Goal: Task Accomplishment & Management: Manage account settings

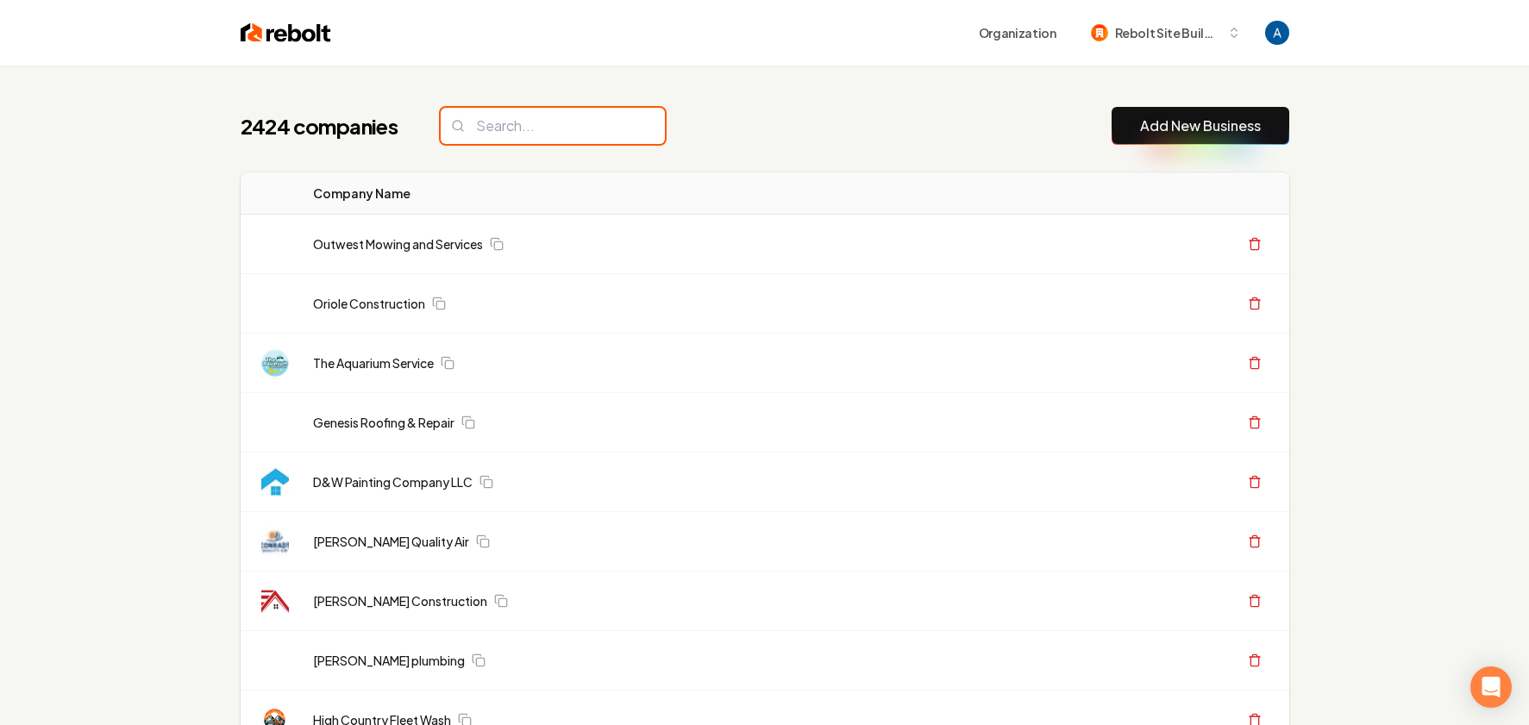
click at [524, 120] on input "search" at bounding box center [553, 126] width 224 height 36
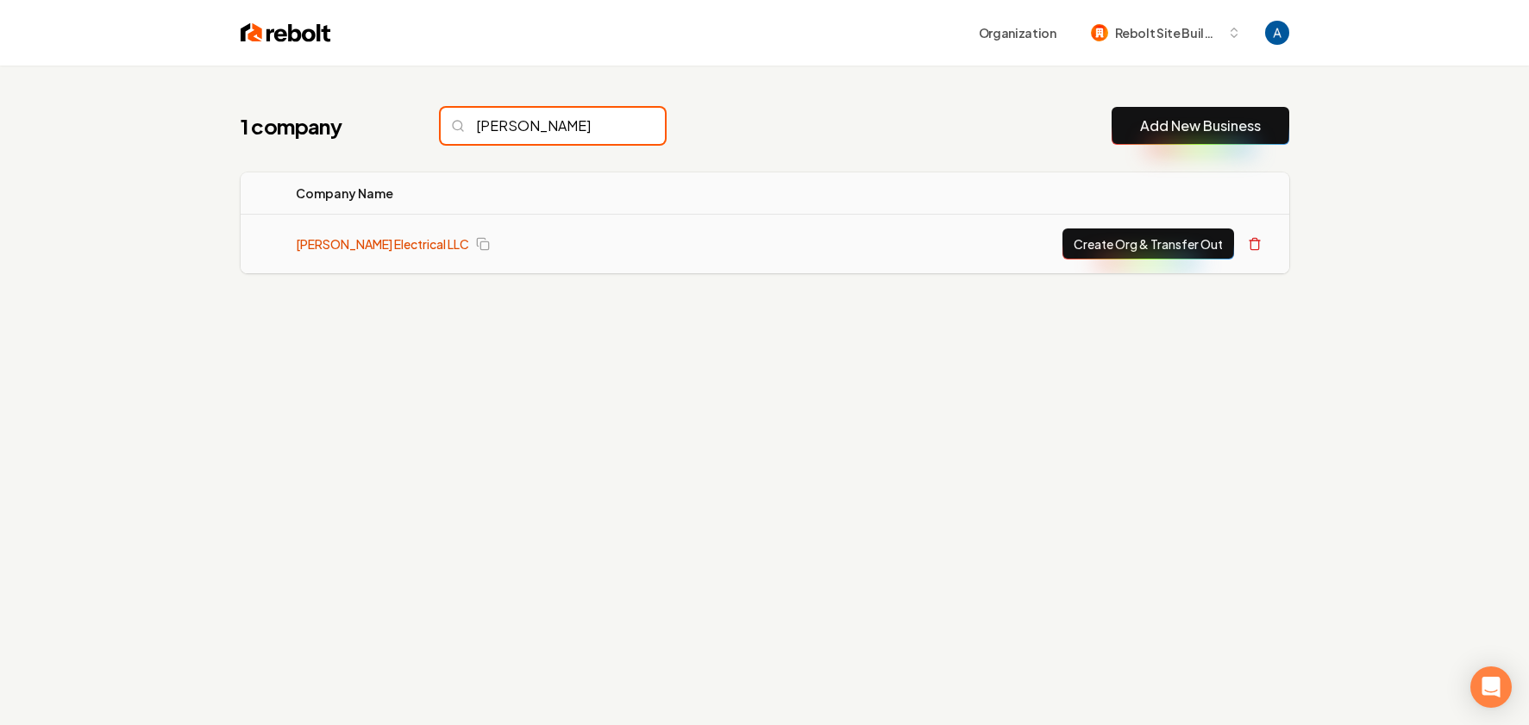
type input "[PERSON_NAME]"
click at [362, 242] on link "[PERSON_NAME] Electrical LLC" at bounding box center [382, 243] width 173 height 17
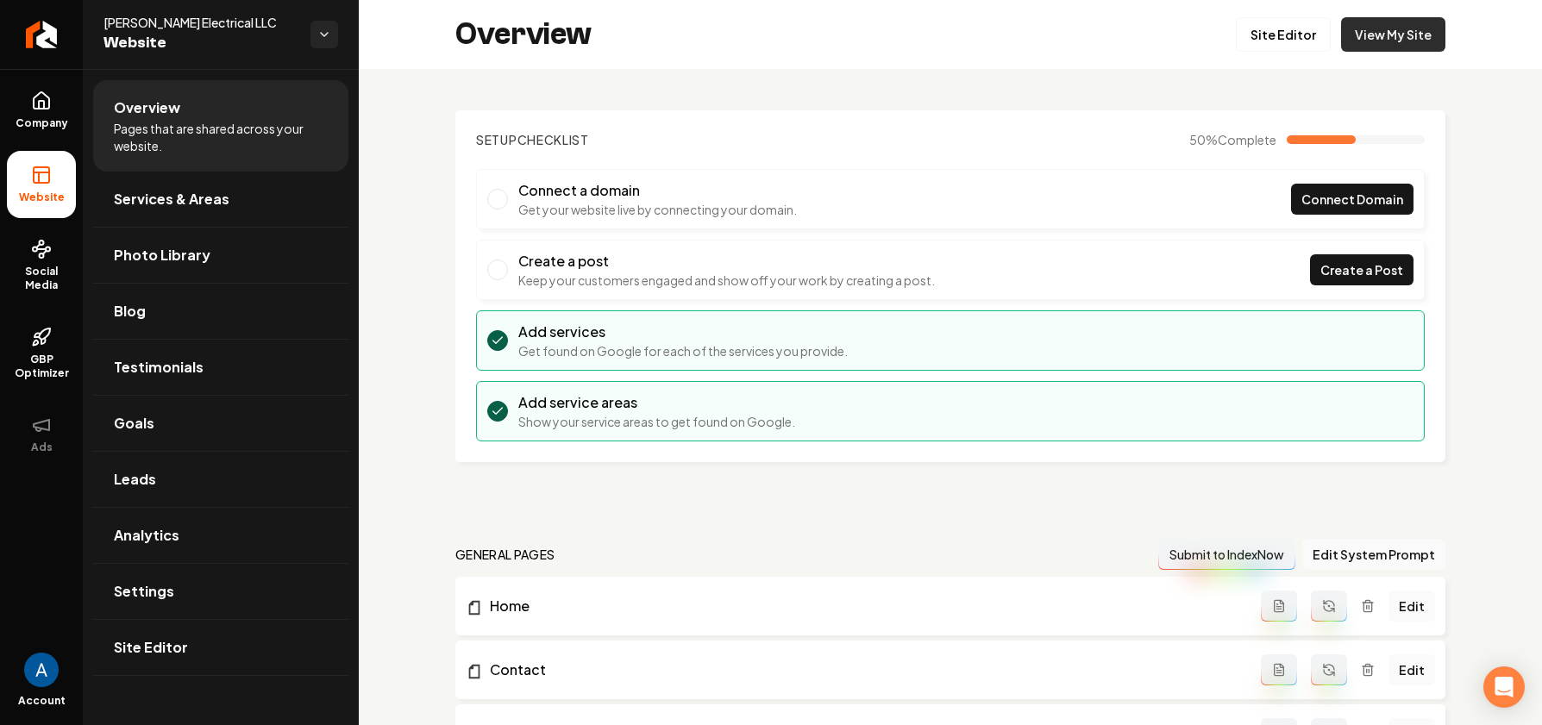
click at [1352, 41] on link "View My Site" at bounding box center [1393, 34] width 104 height 35
click at [174, 197] on span "Services & Areas" at bounding box center [172, 199] width 116 height 21
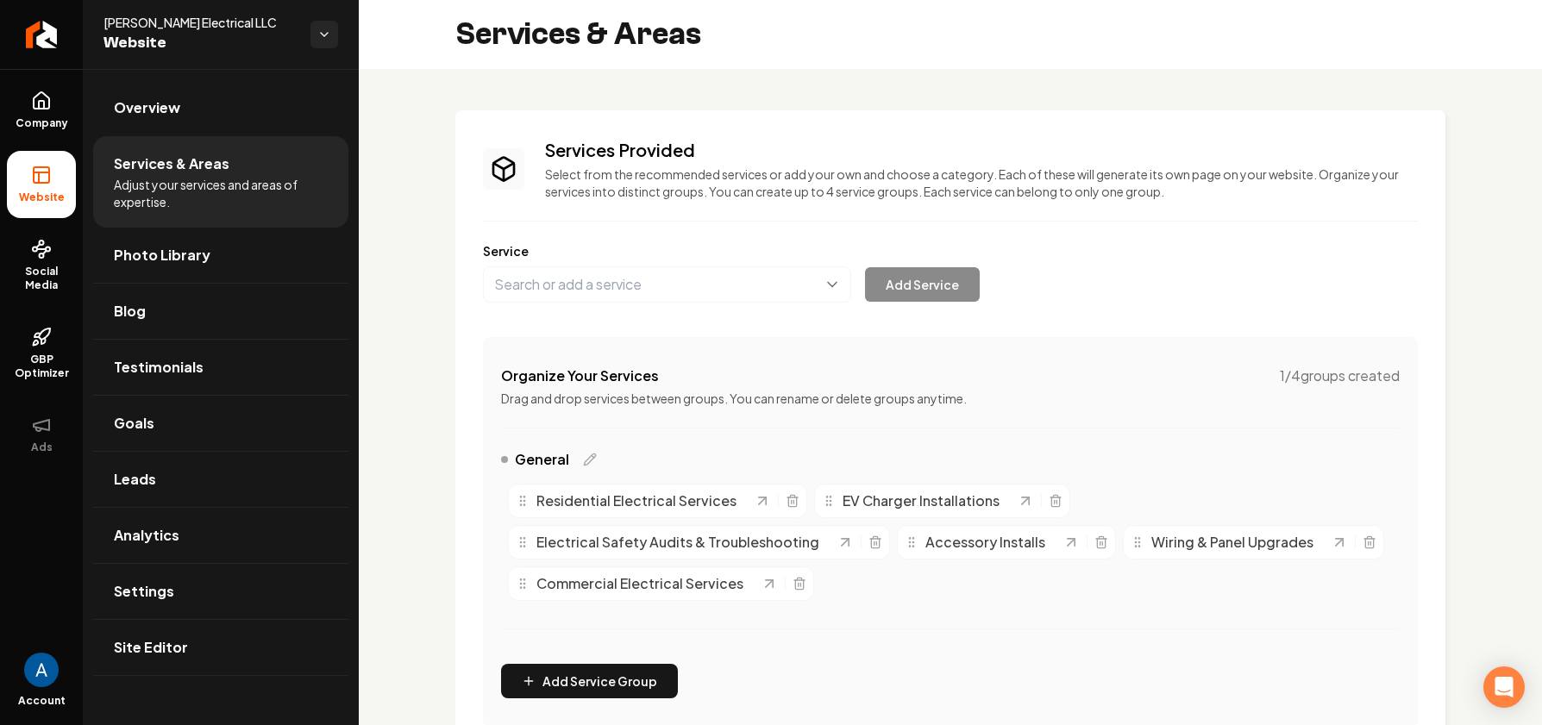
scroll to position [351, 0]
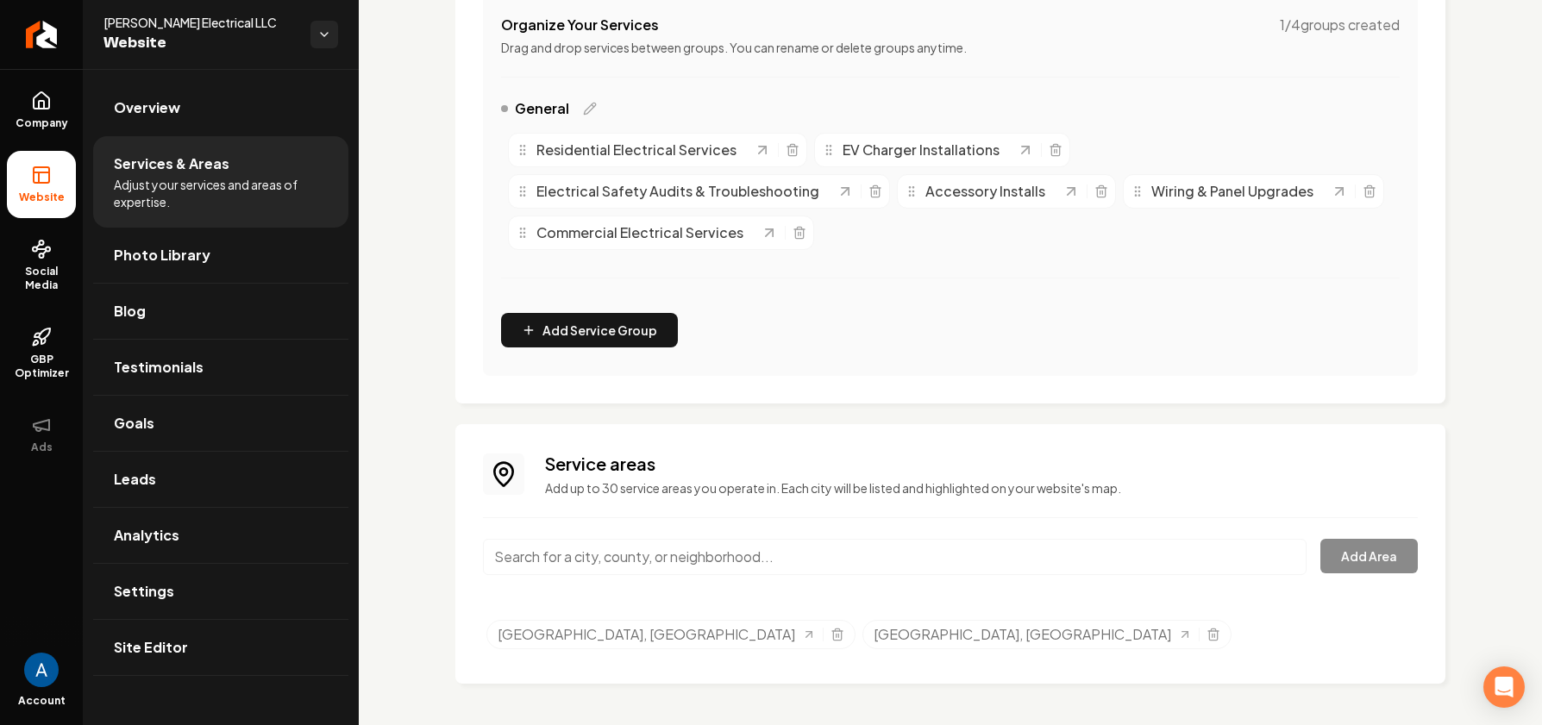
click at [711, 563] on input "Main content area" at bounding box center [895, 557] width 824 height 36
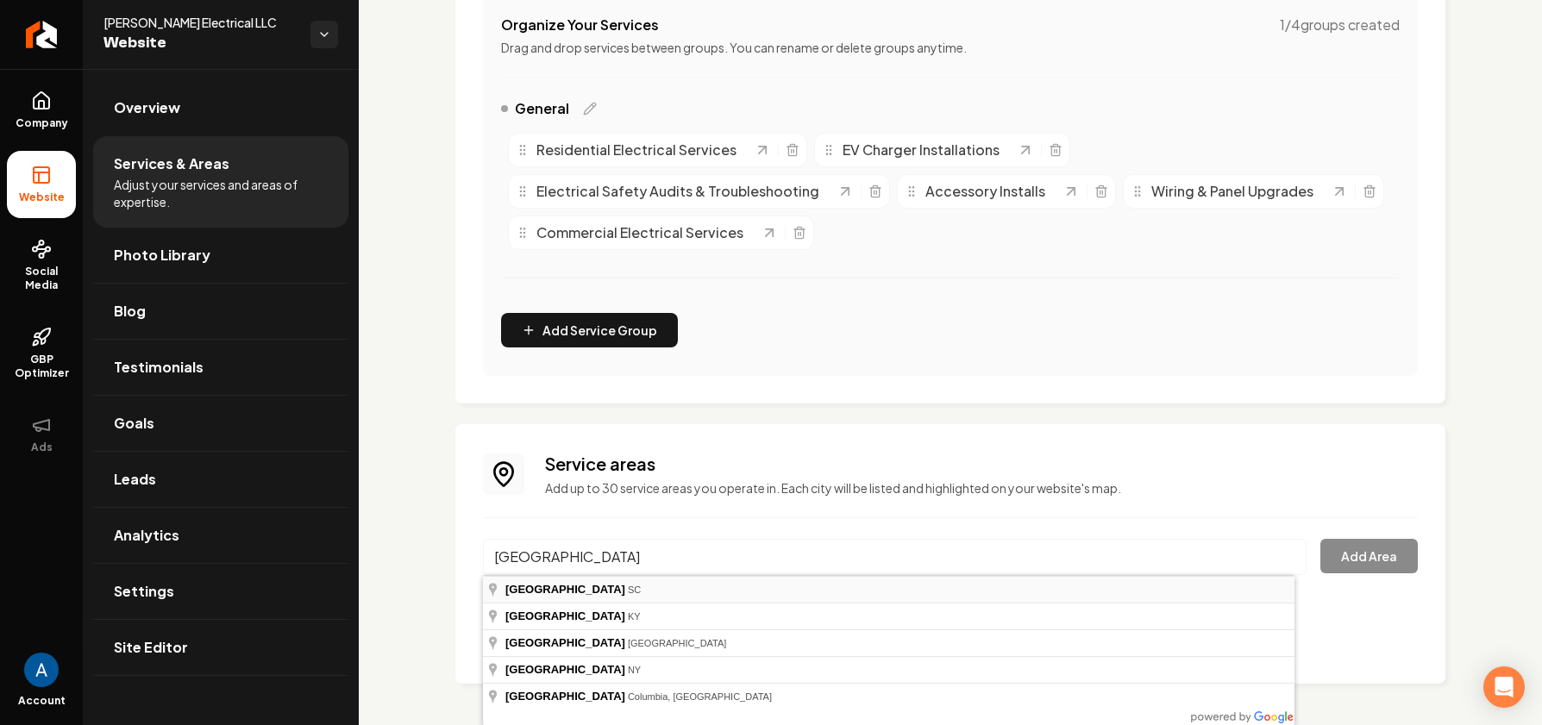
type input "[GEOGRAPHIC_DATA], [GEOGRAPHIC_DATA]"
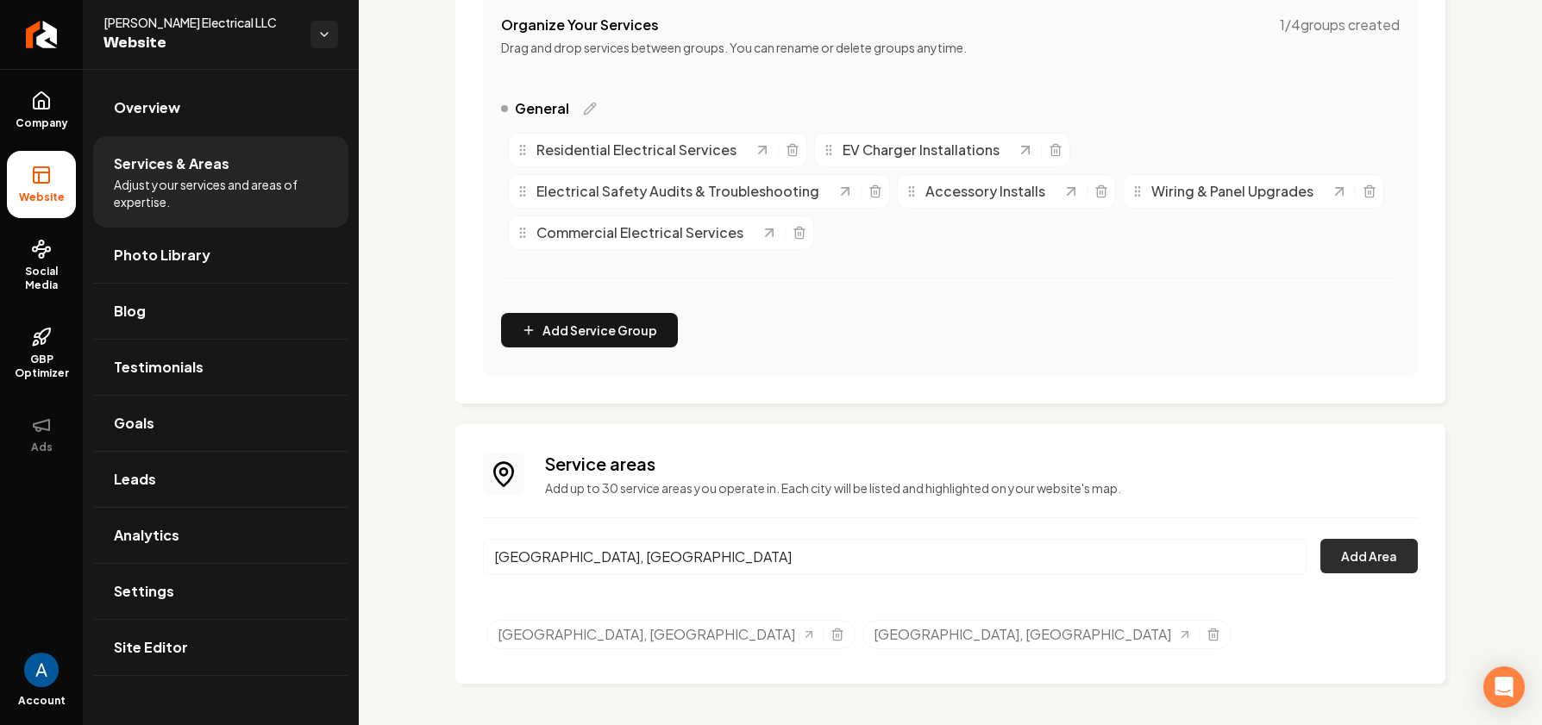
click at [1359, 560] on button "Add Area" at bounding box center [1369, 556] width 97 height 35
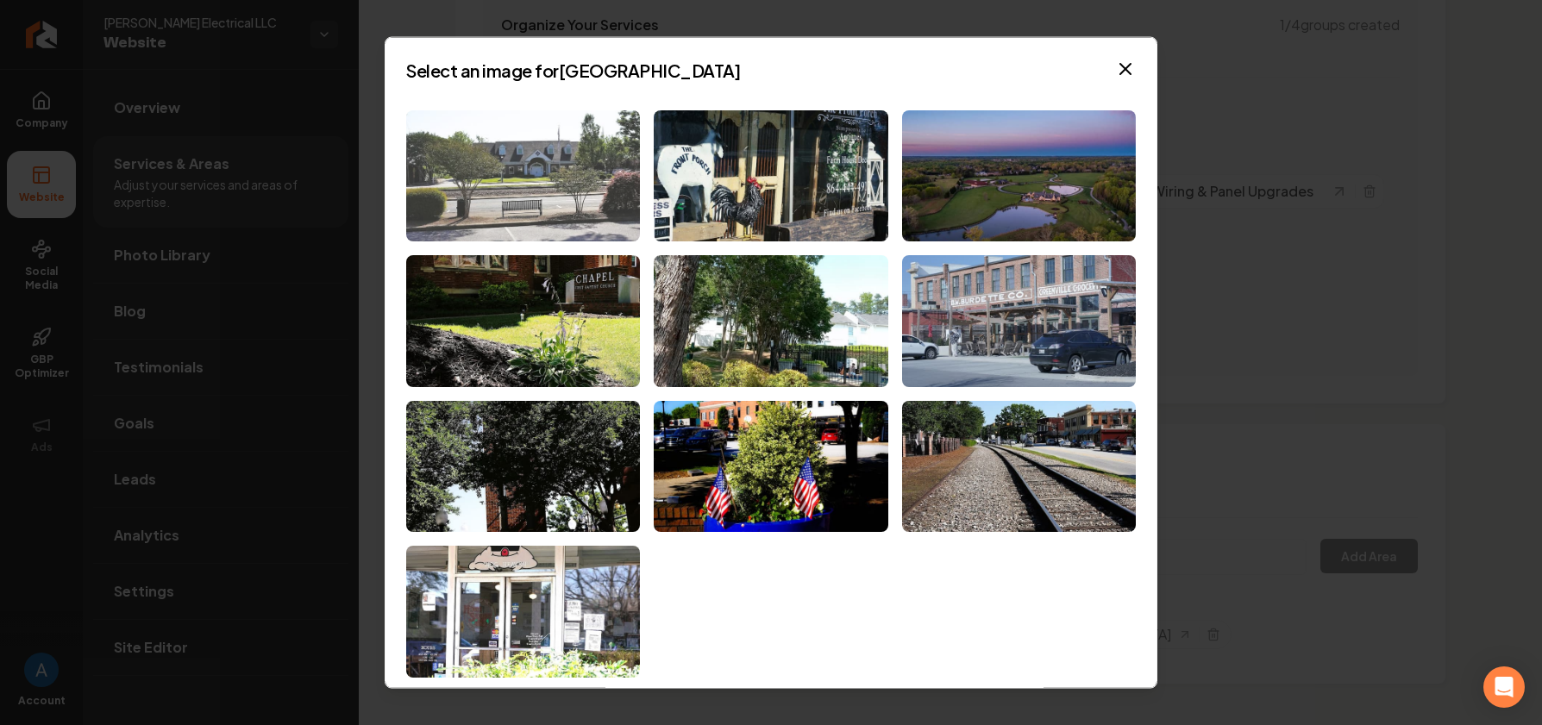
click at [549, 175] on img at bounding box center [523, 176] width 234 height 132
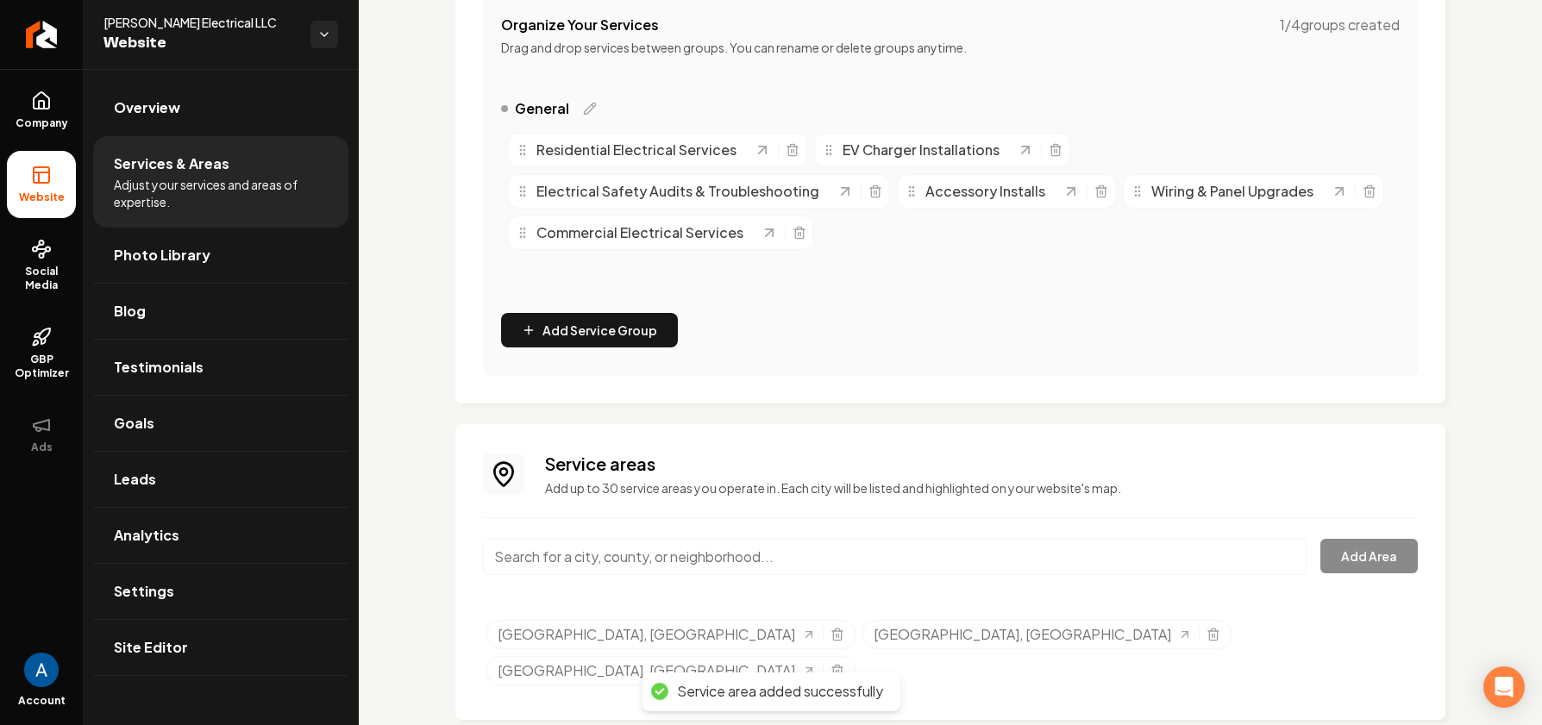
click at [649, 562] on input "Main content area" at bounding box center [895, 557] width 824 height 36
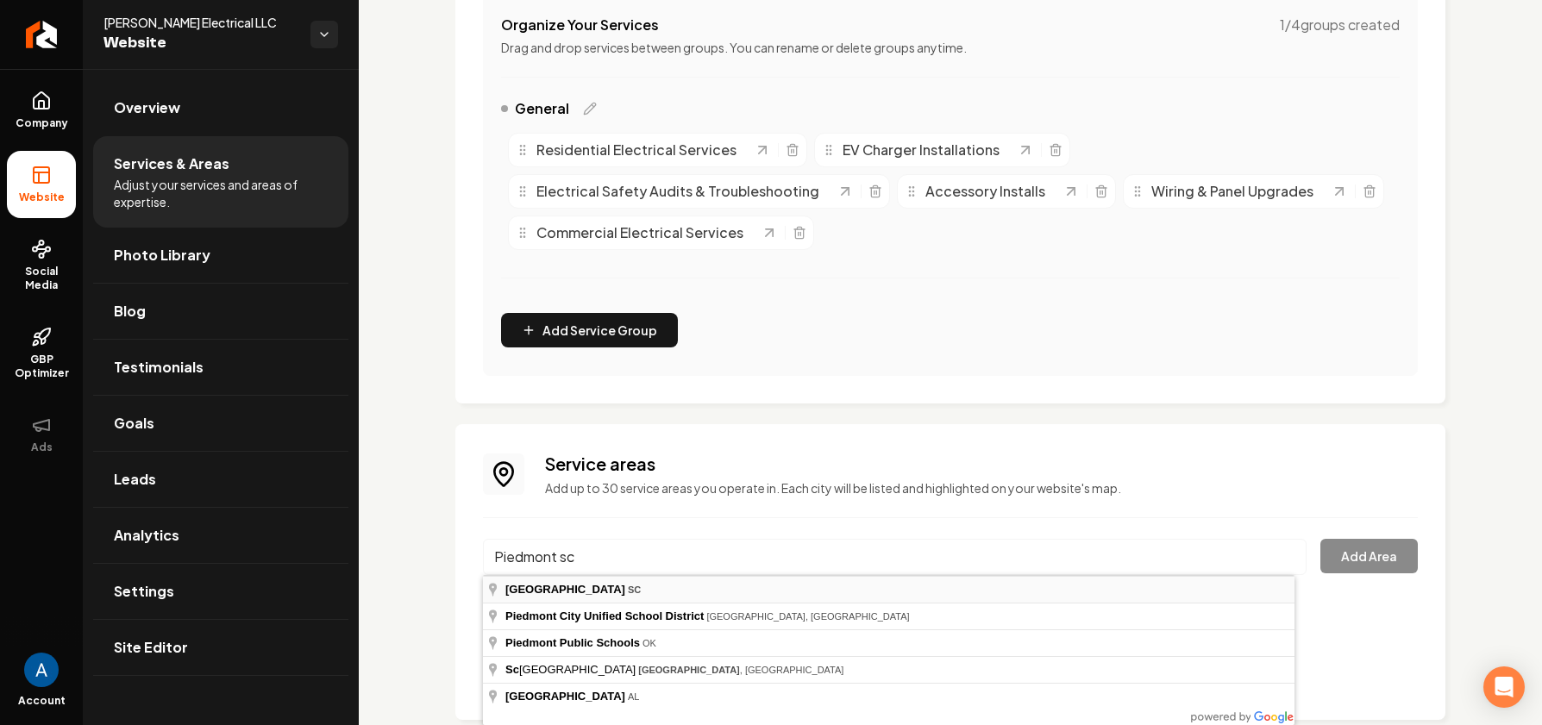
type input "[GEOGRAPHIC_DATA], [GEOGRAPHIC_DATA]"
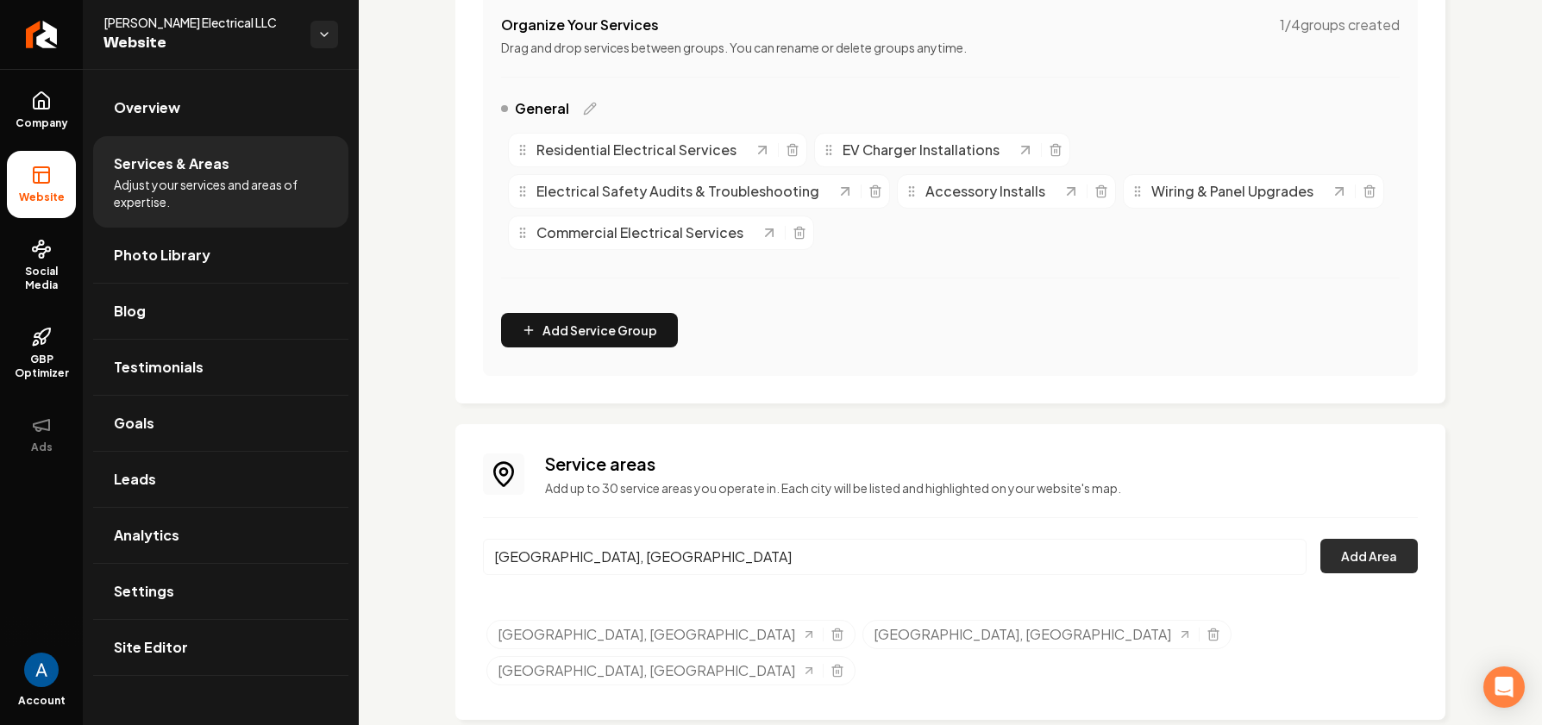
click at [1347, 562] on button "Add Area" at bounding box center [1369, 556] width 97 height 35
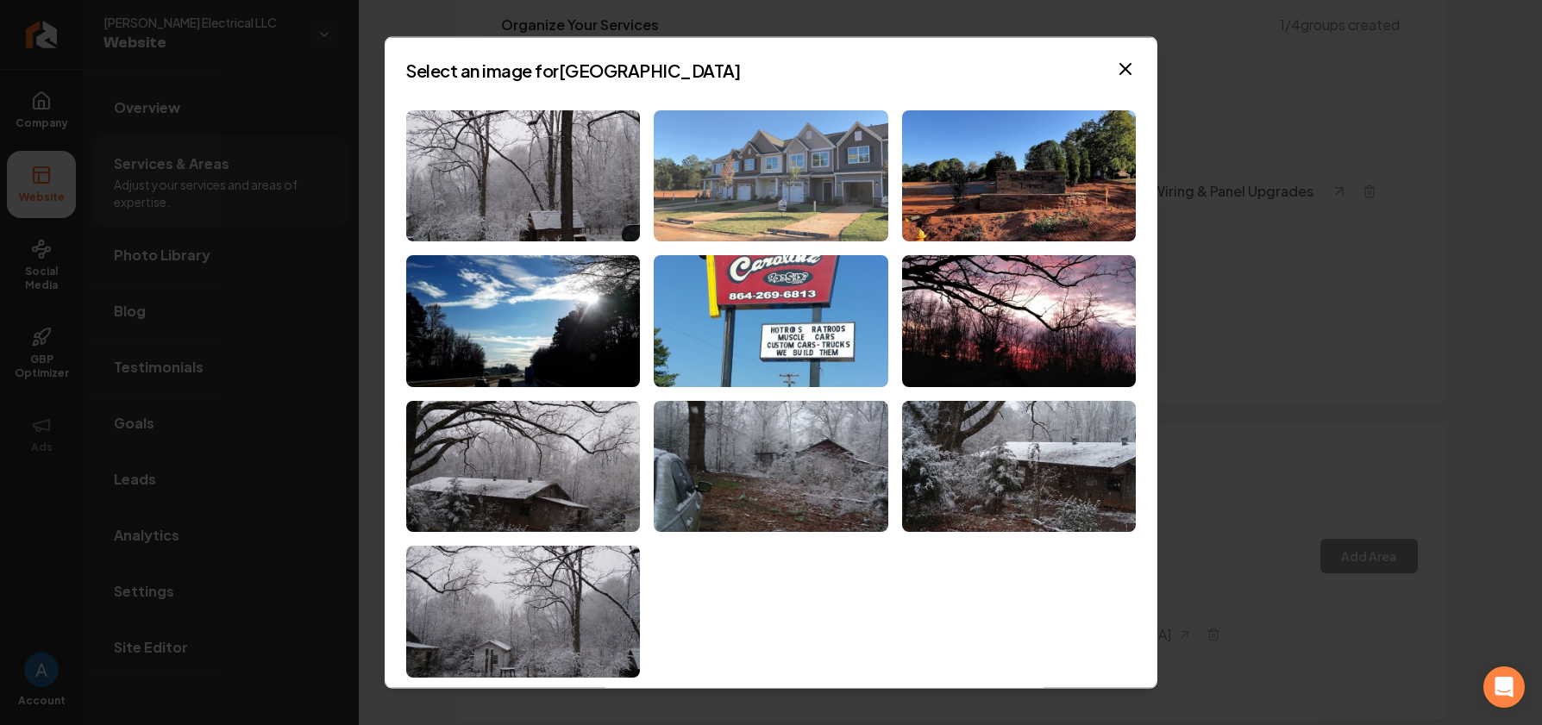
click at [745, 174] on img at bounding box center [771, 176] width 234 height 132
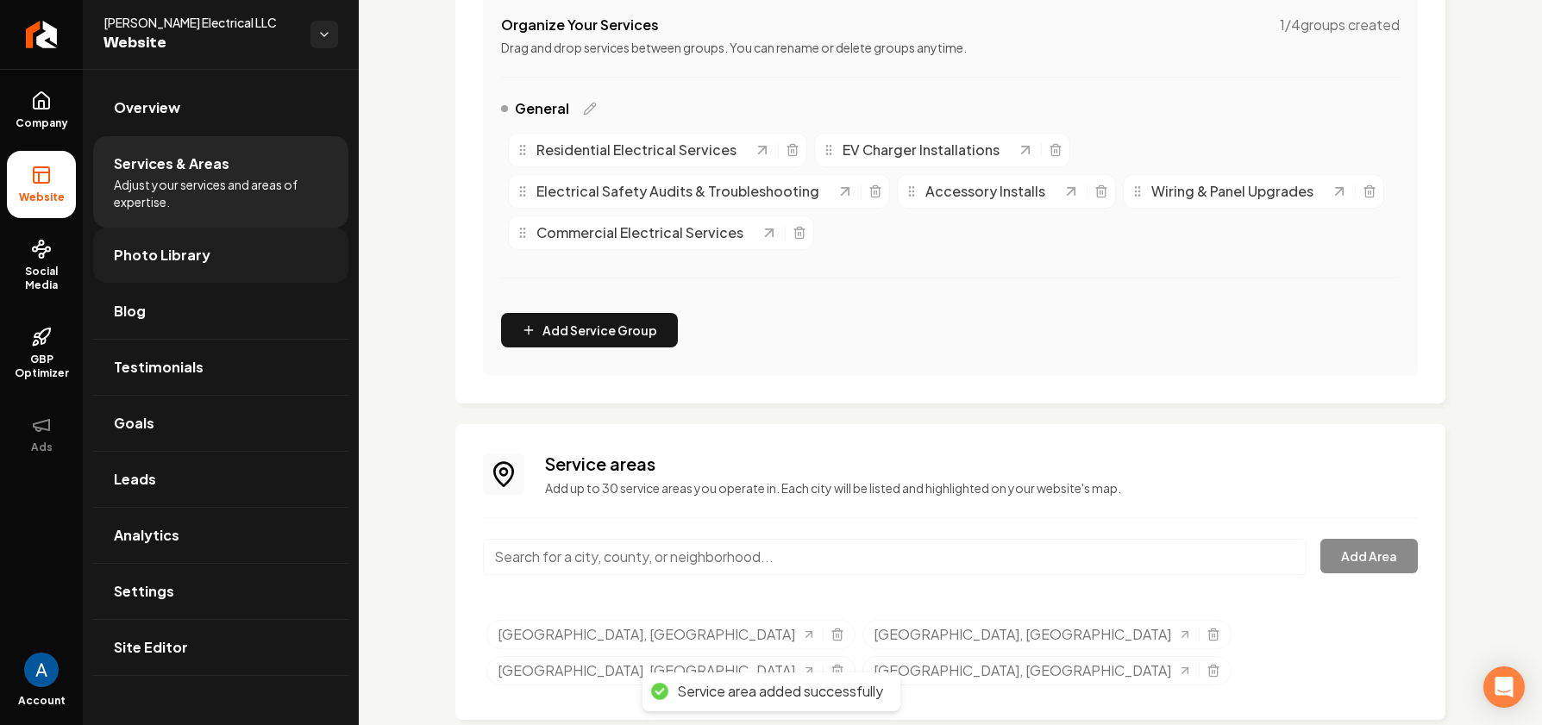
click at [148, 249] on span "Photo Library" at bounding box center [162, 255] width 97 height 21
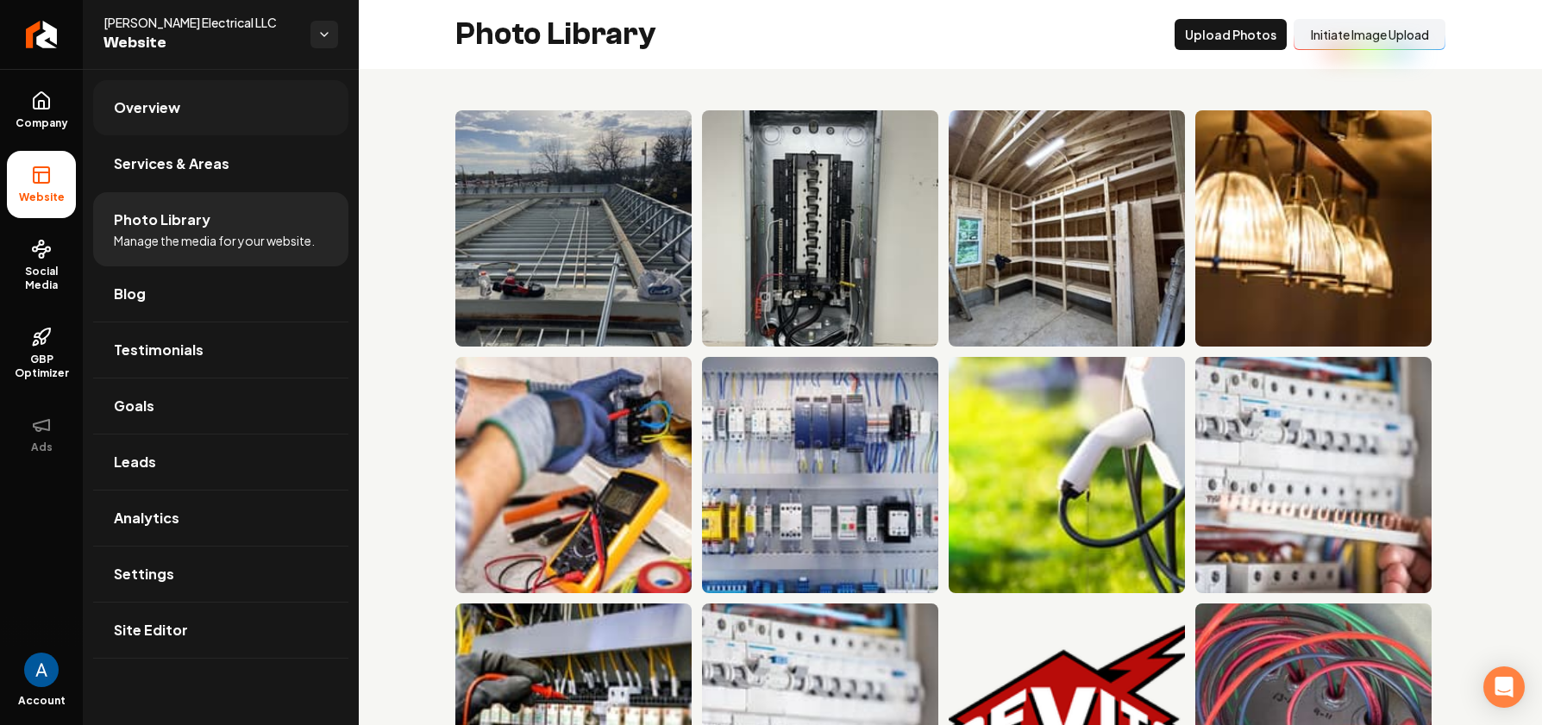
click at [170, 110] on span "Overview" at bounding box center [147, 107] width 66 height 21
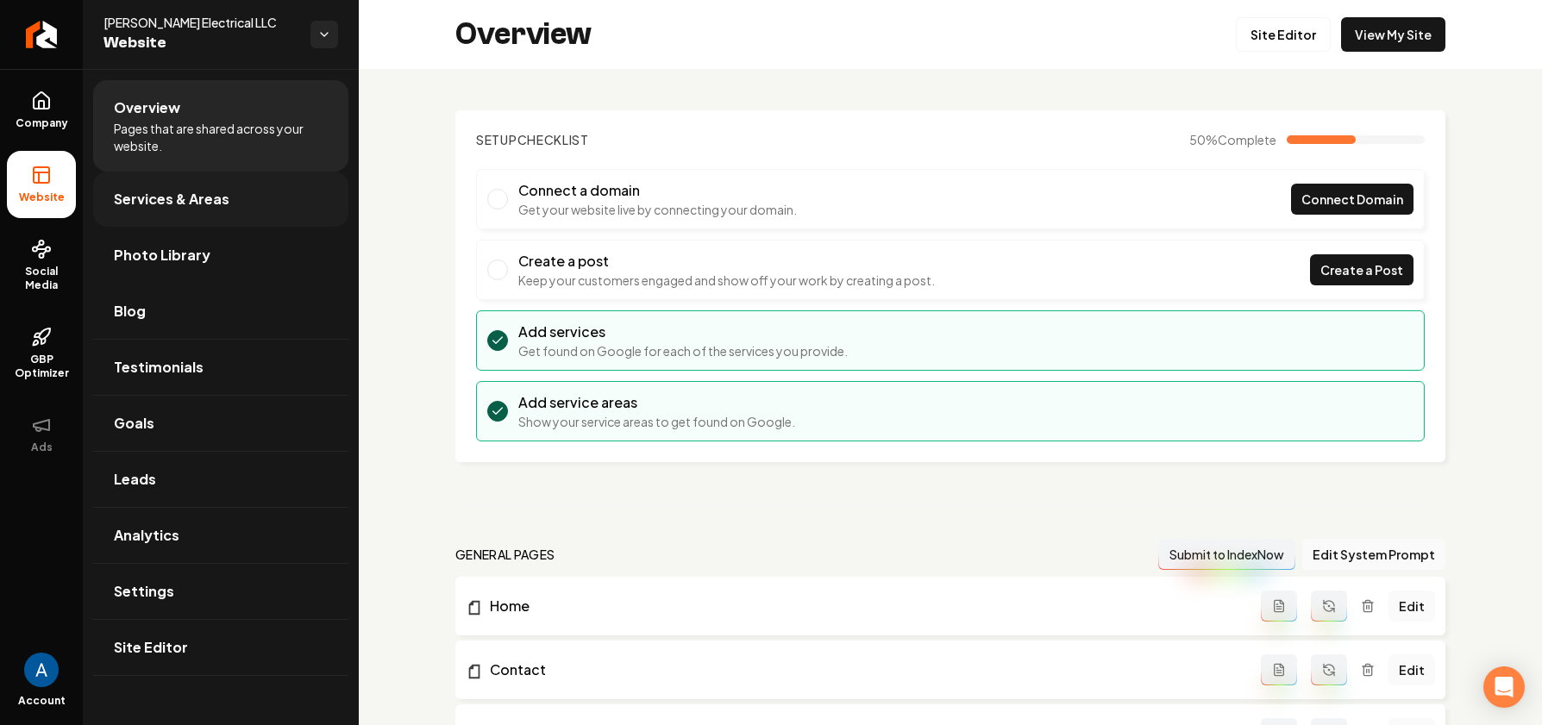
click at [149, 195] on span "Services & Areas" at bounding box center [172, 199] width 116 height 21
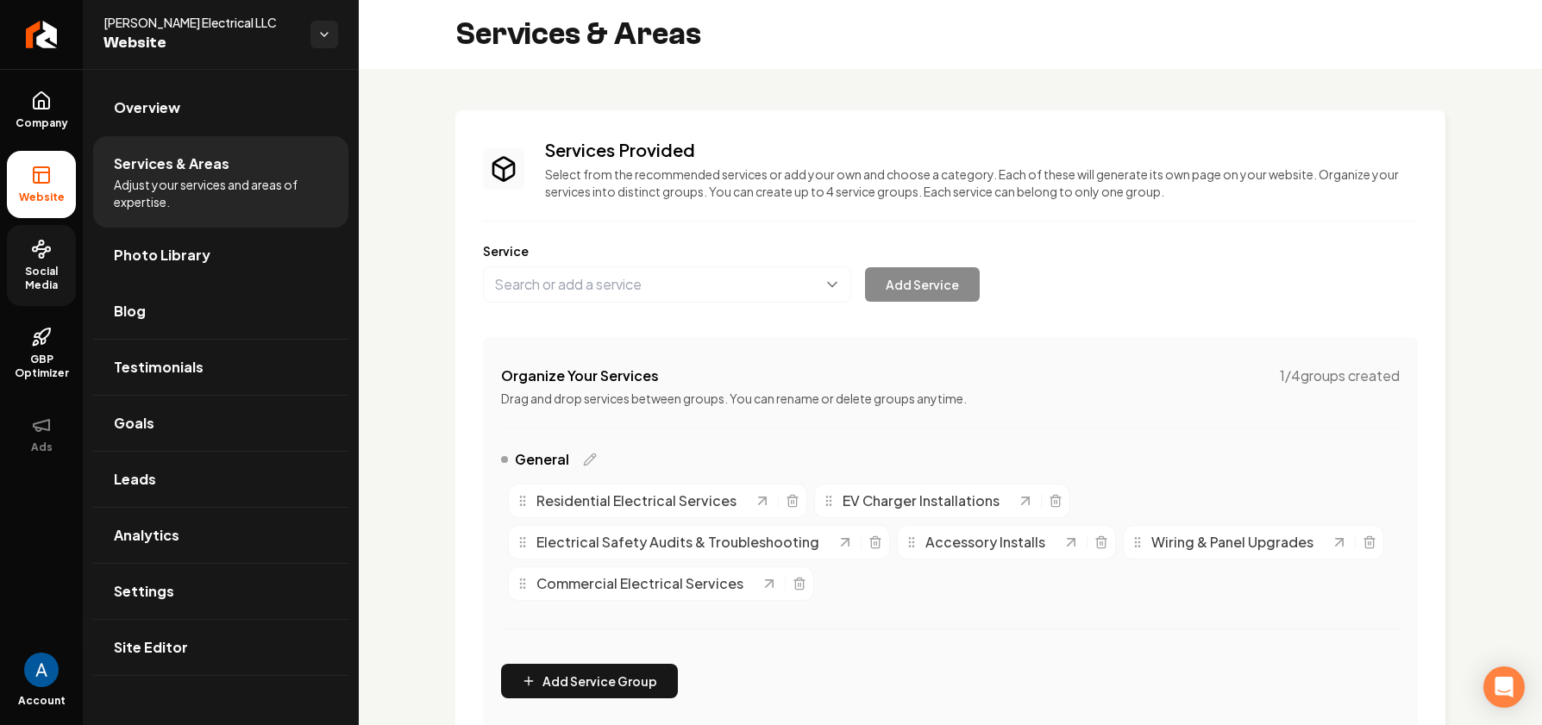
click at [51, 262] on link "Social Media" at bounding box center [41, 265] width 69 height 81
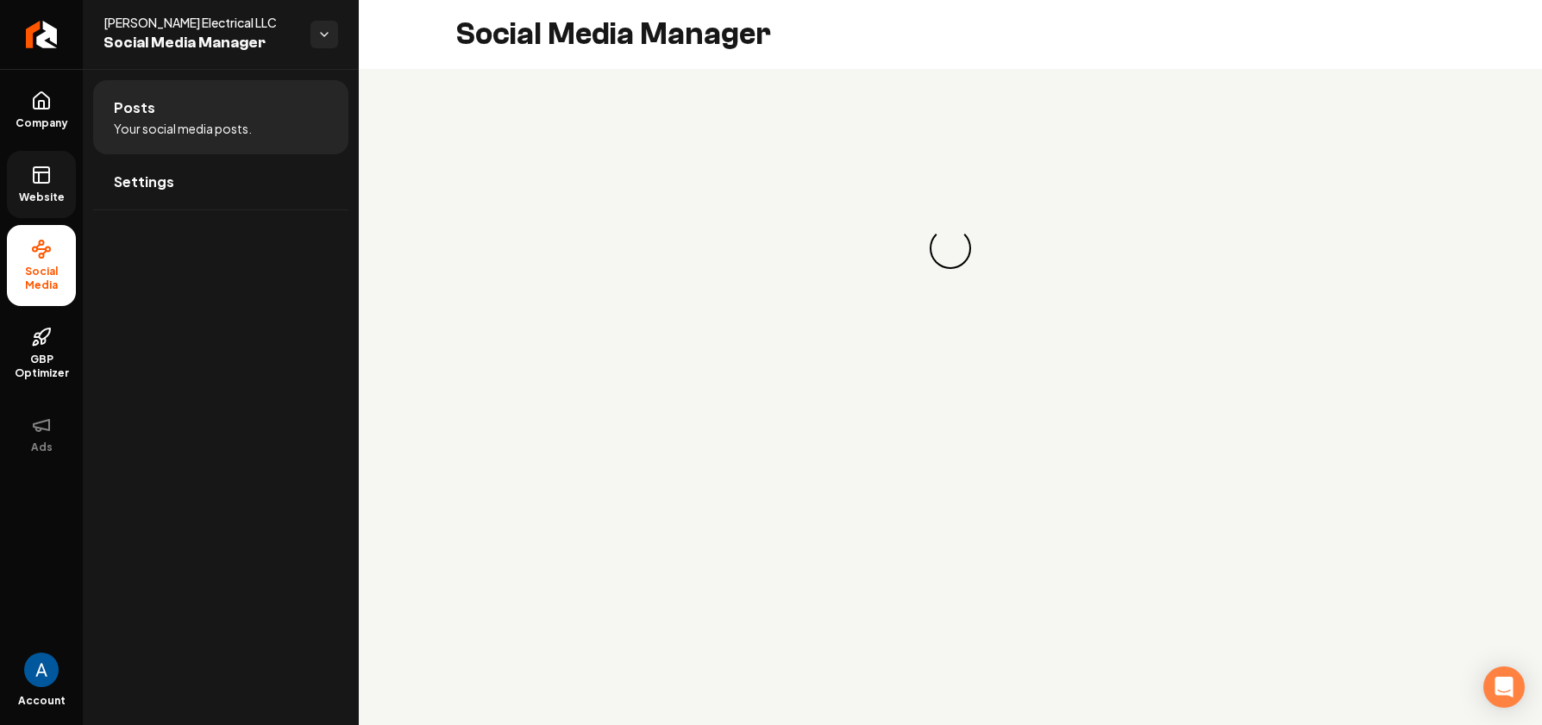
click at [41, 178] on icon at bounding box center [41, 175] width 21 height 21
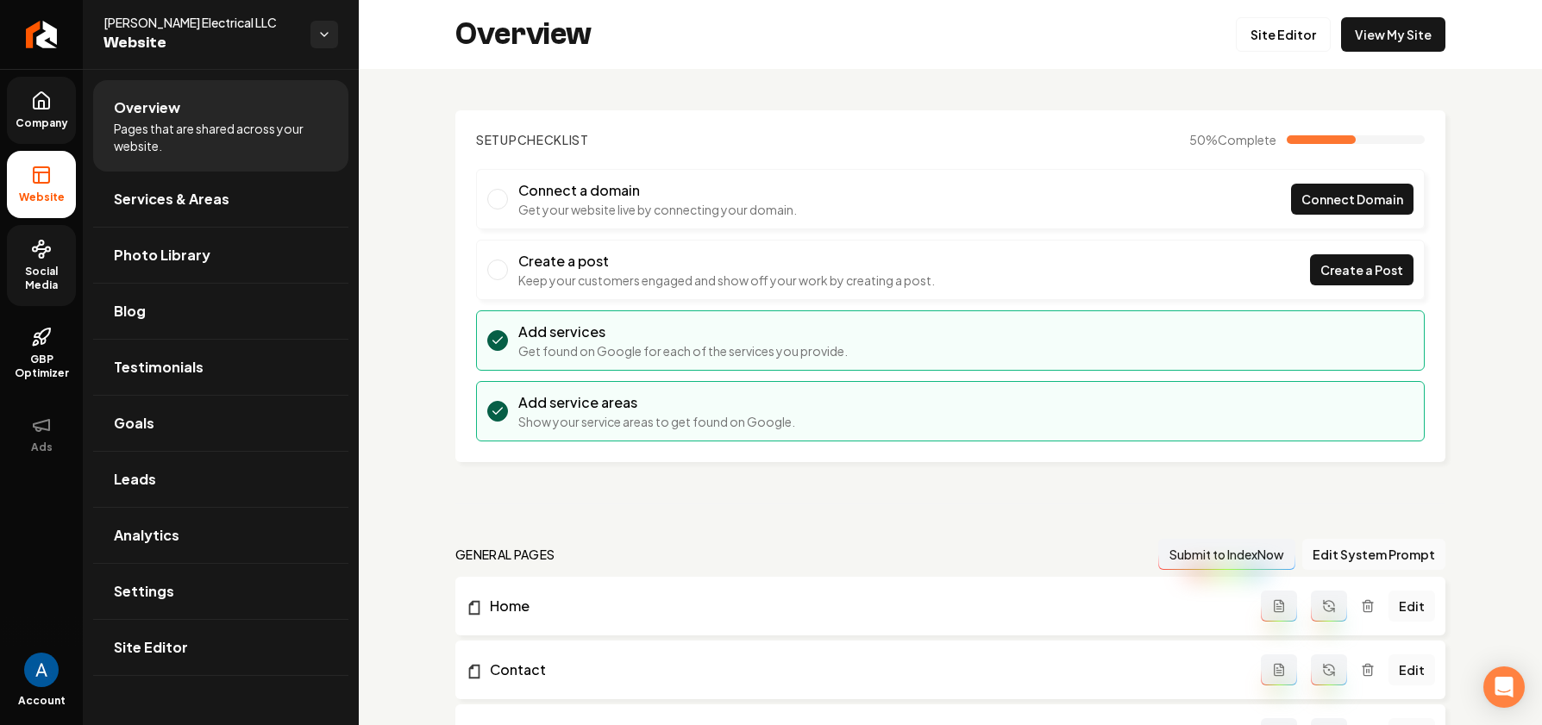
click at [34, 107] on icon at bounding box center [42, 100] width 16 height 16
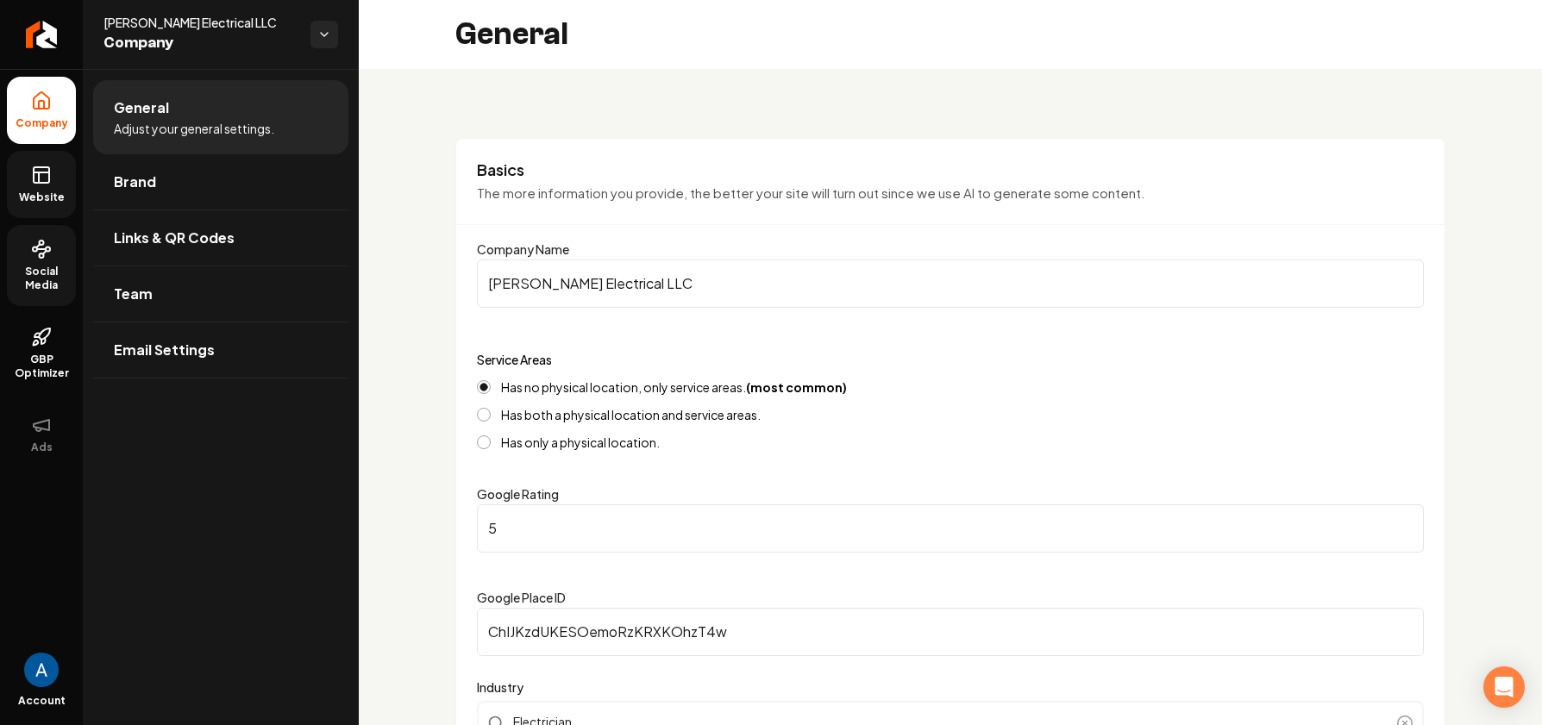
click at [35, 193] on span "Website" at bounding box center [42, 198] width 60 height 14
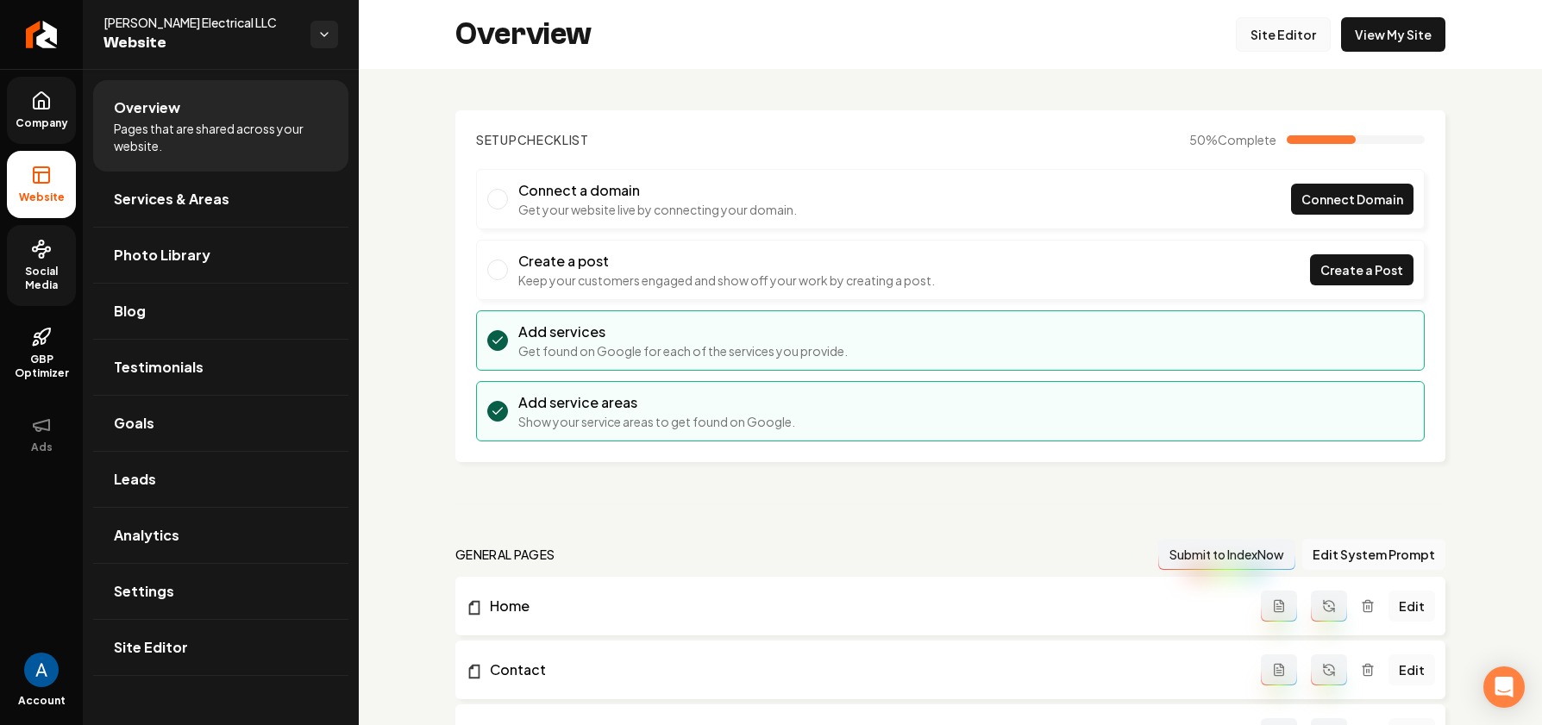
click at [1271, 37] on link "Site Editor" at bounding box center [1283, 34] width 95 height 35
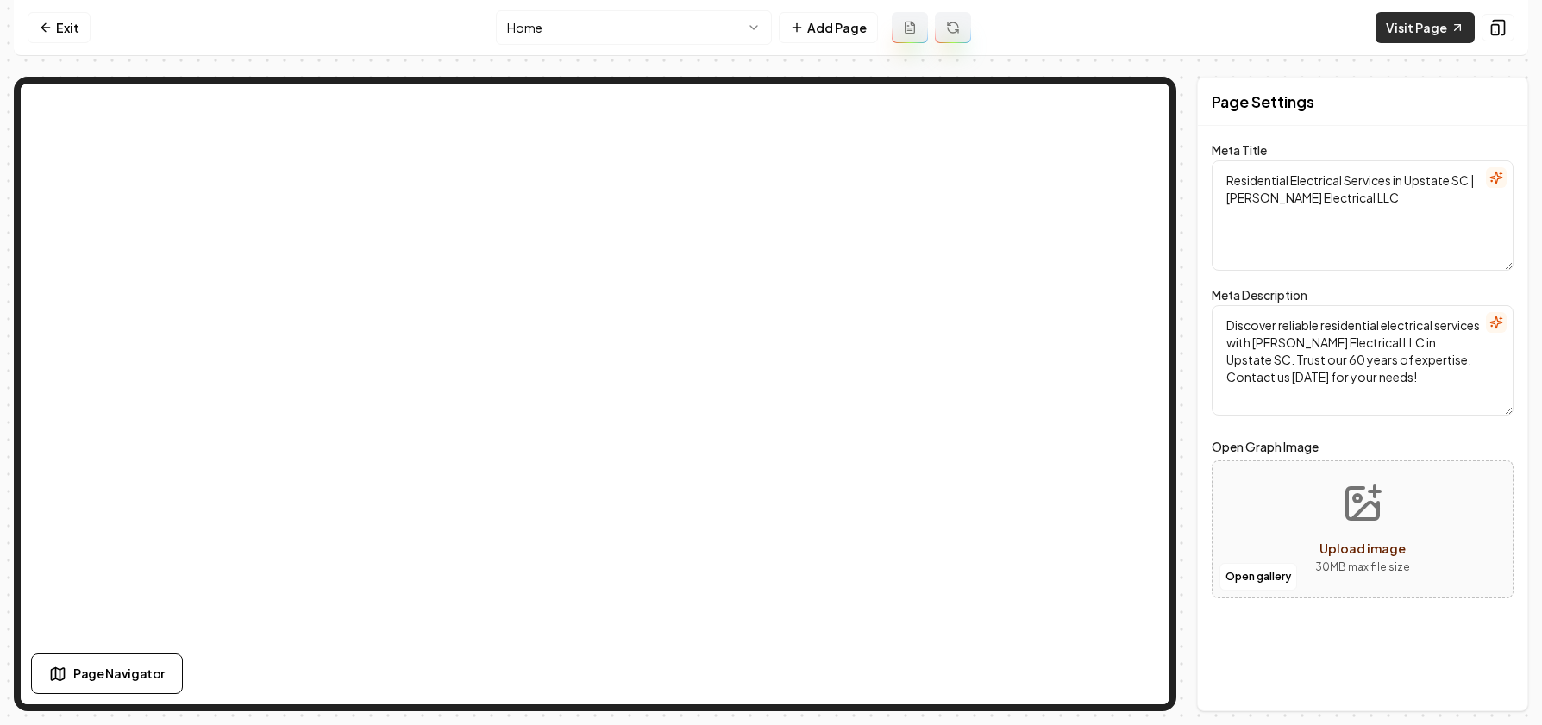
click at [1398, 27] on link "Visit Page" at bounding box center [1425, 27] width 99 height 31
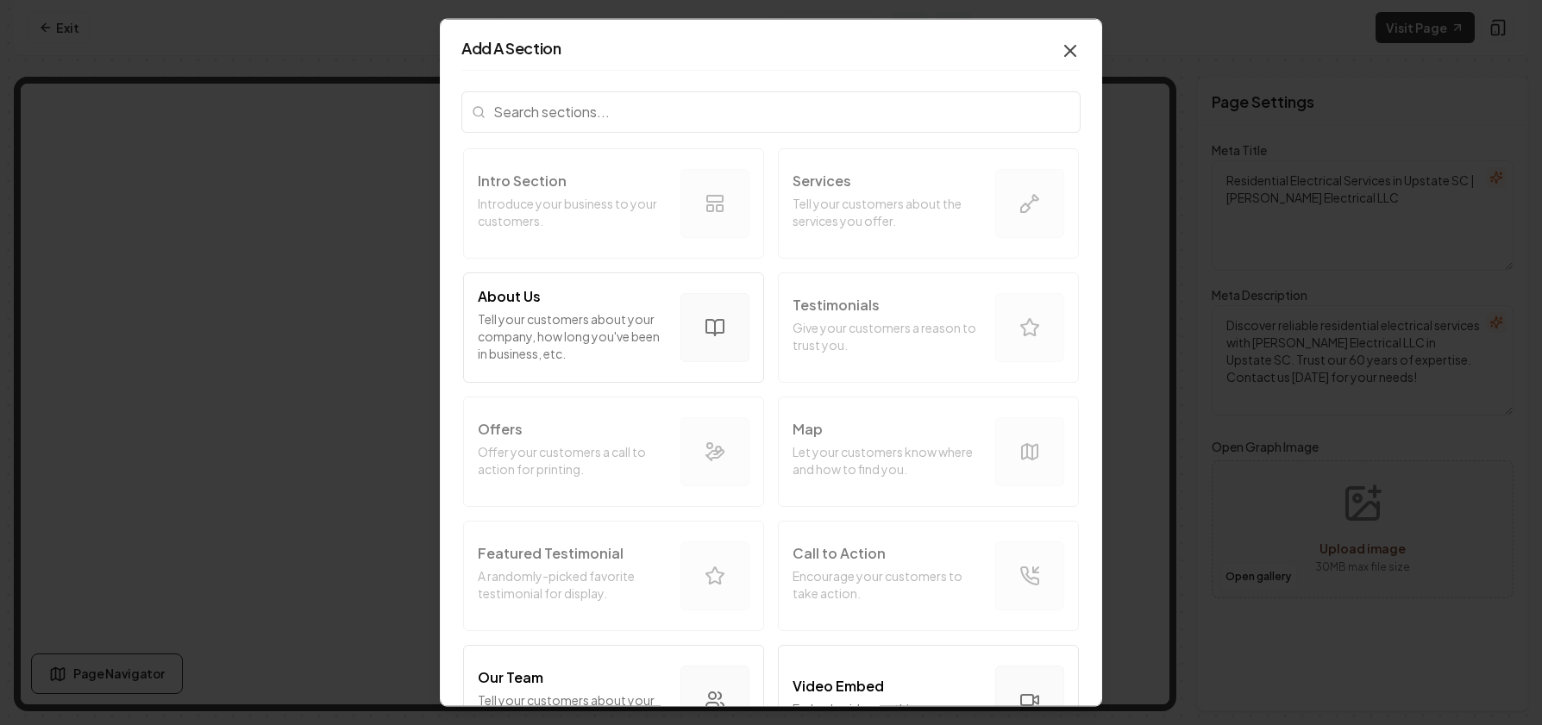
click at [1063, 48] on icon "button" at bounding box center [1070, 50] width 21 height 21
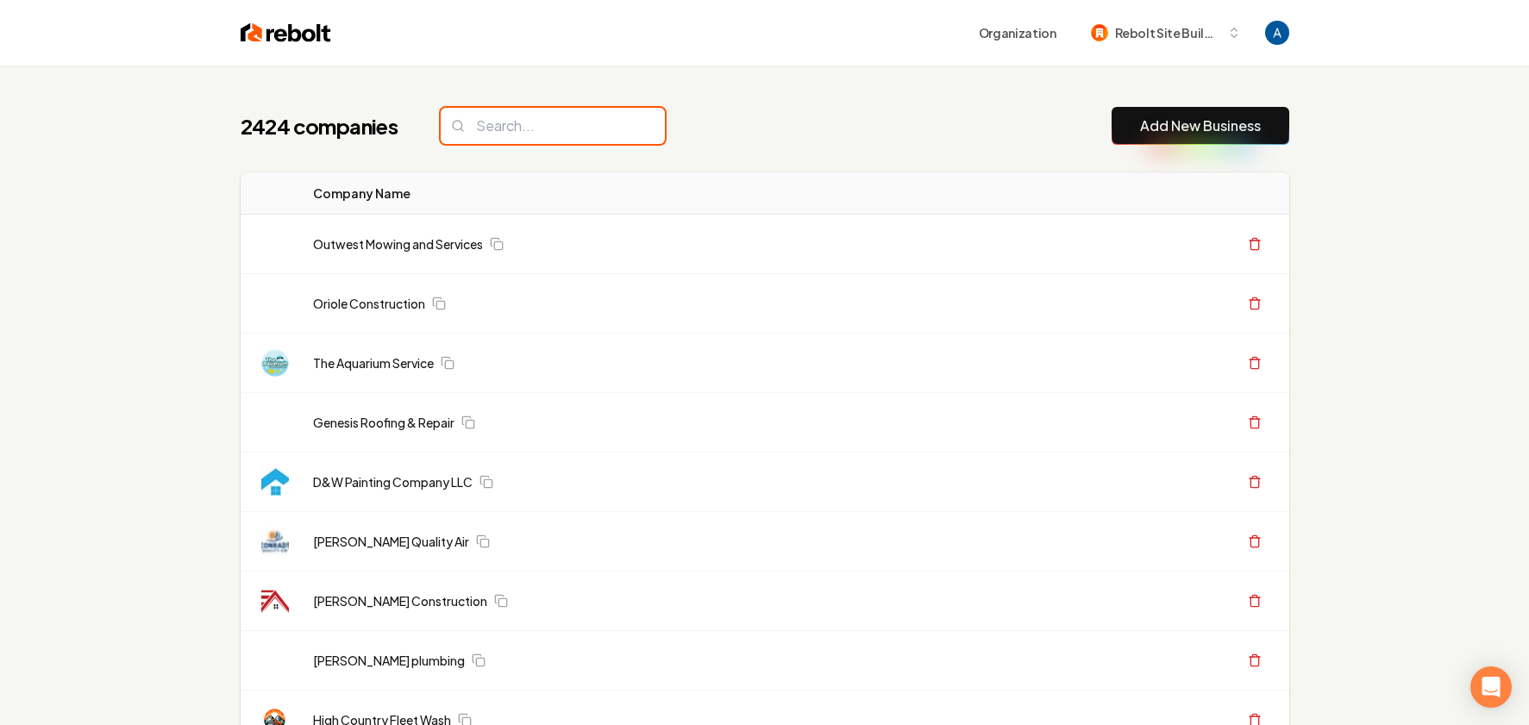
click at [501, 135] on input "search" at bounding box center [553, 126] width 224 height 36
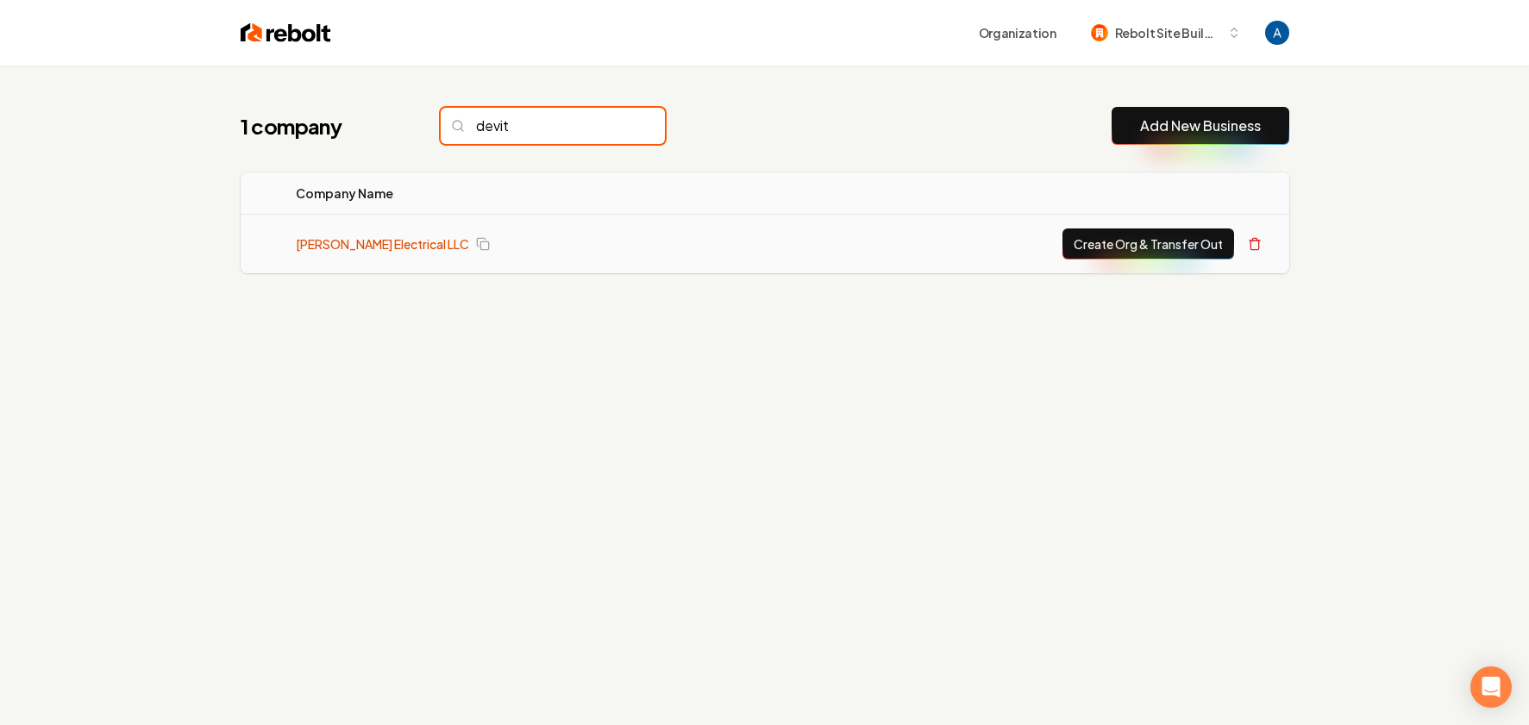
type input "devit"
click at [395, 248] on link "[PERSON_NAME] Electrical LLC" at bounding box center [382, 243] width 173 height 17
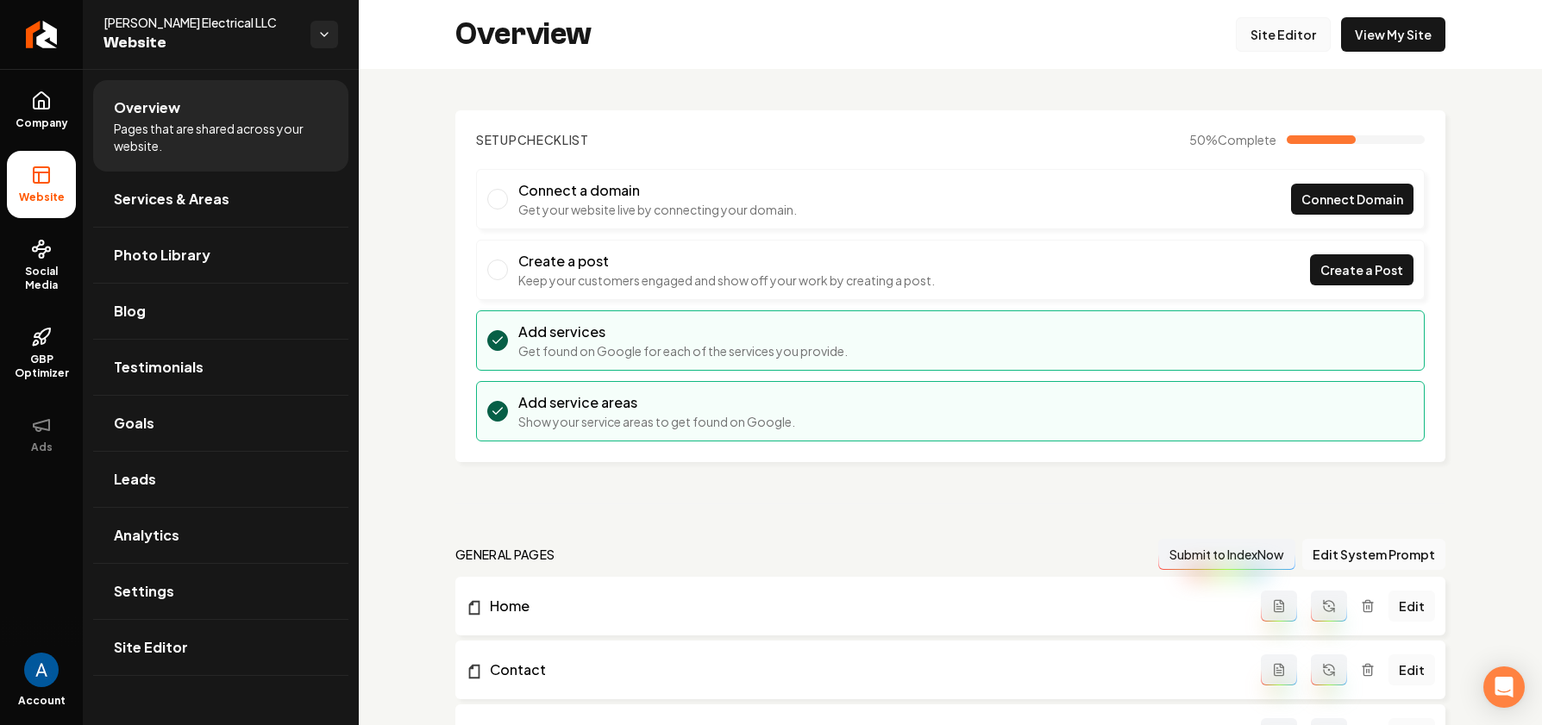
click at [1274, 32] on link "Site Editor" at bounding box center [1283, 34] width 95 height 35
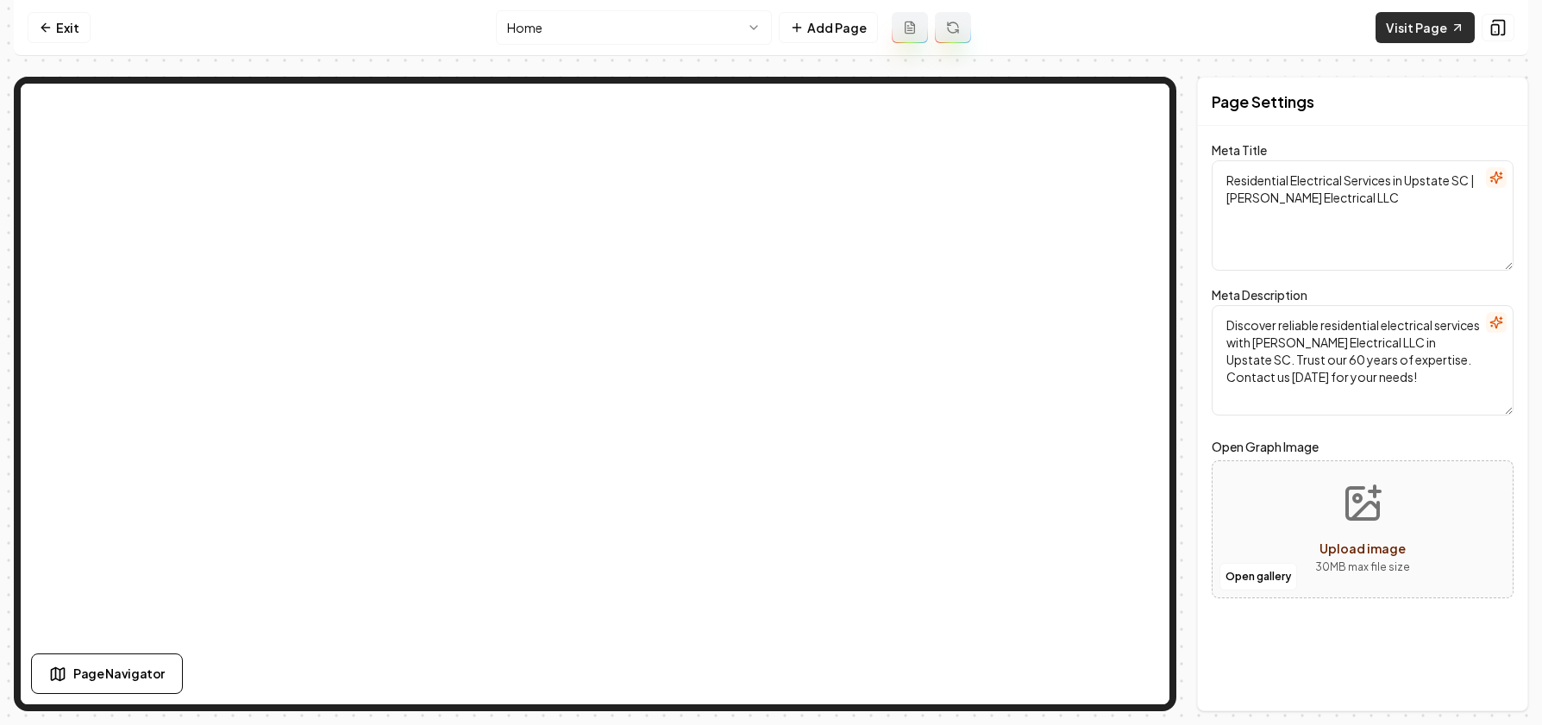
click at [1422, 27] on link "Visit Page" at bounding box center [1425, 27] width 99 height 31
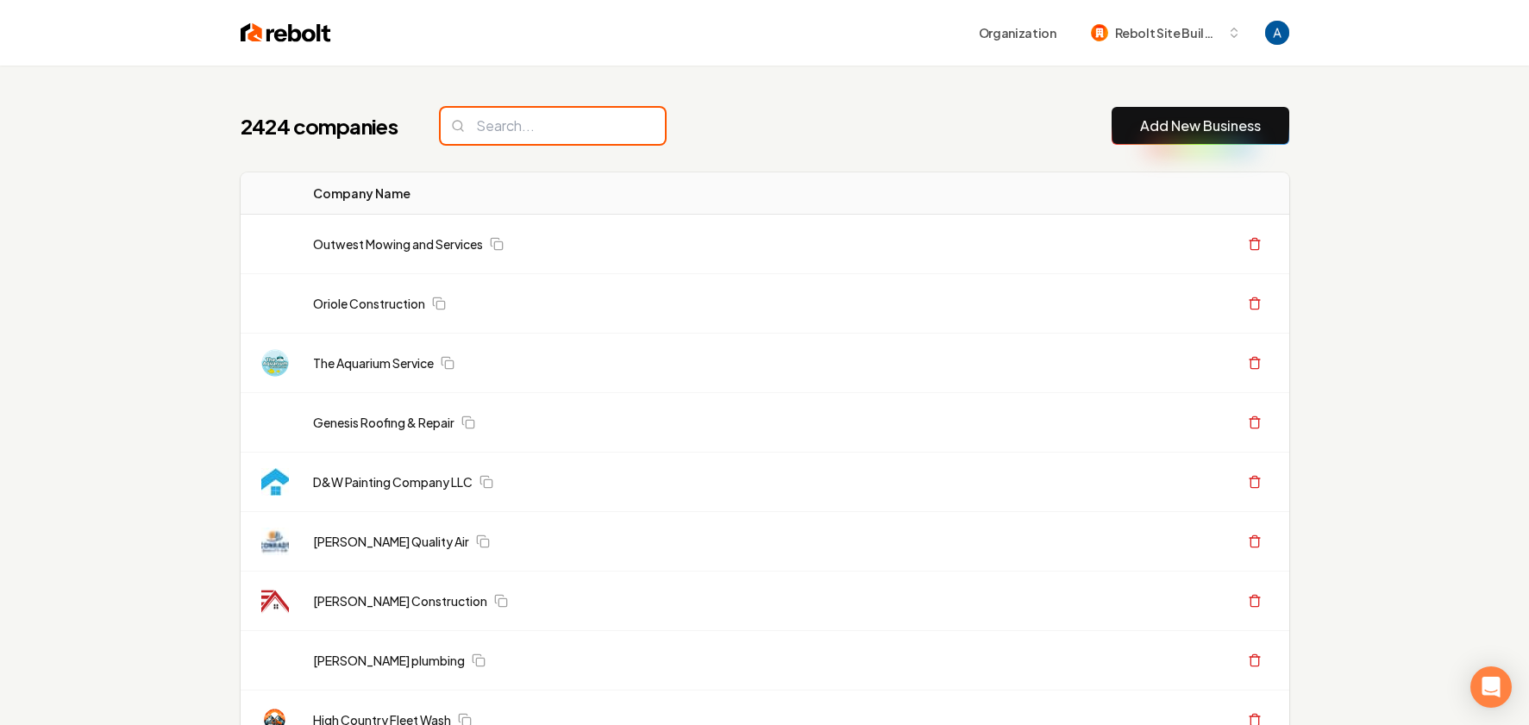
click at [513, 134] on input "search" at bounding box center [553, 126] width 224 height 36
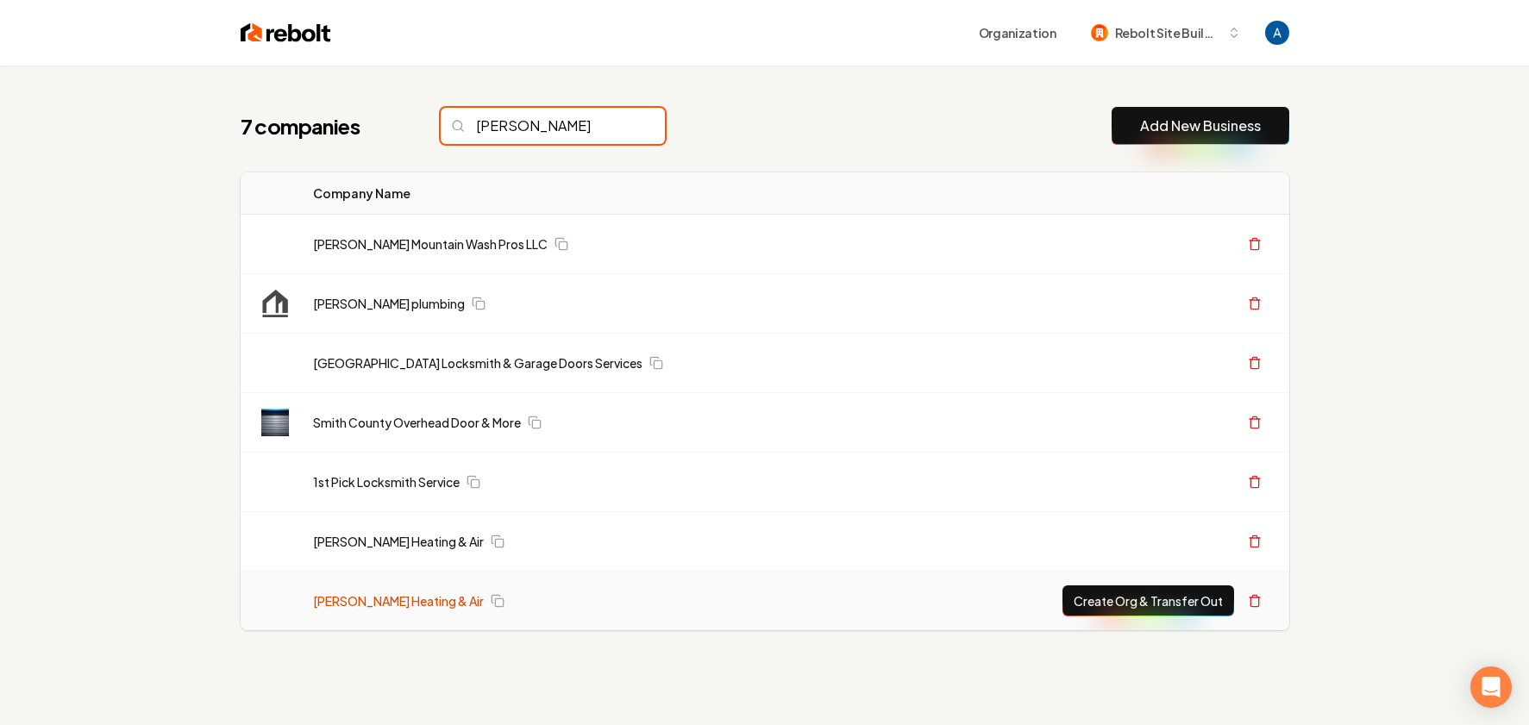
type input "smith"
click at [380, 593] on link "[PERSON_NAME] Heating & Air" at bounding box center [398, 601] width 171 height 17
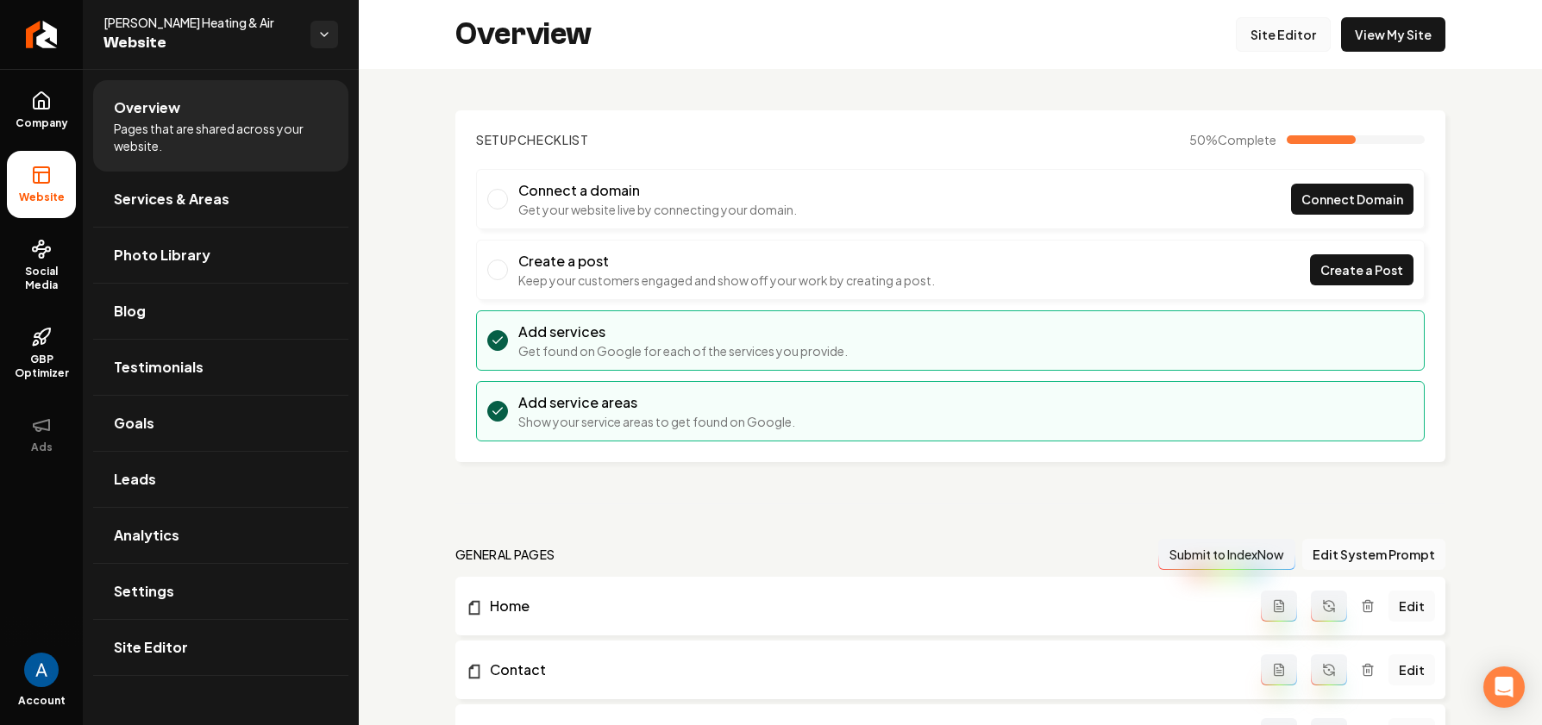
click at [1309, 45] on link "Site Editor" at bounding box center [1283, 34] width 95 height 35
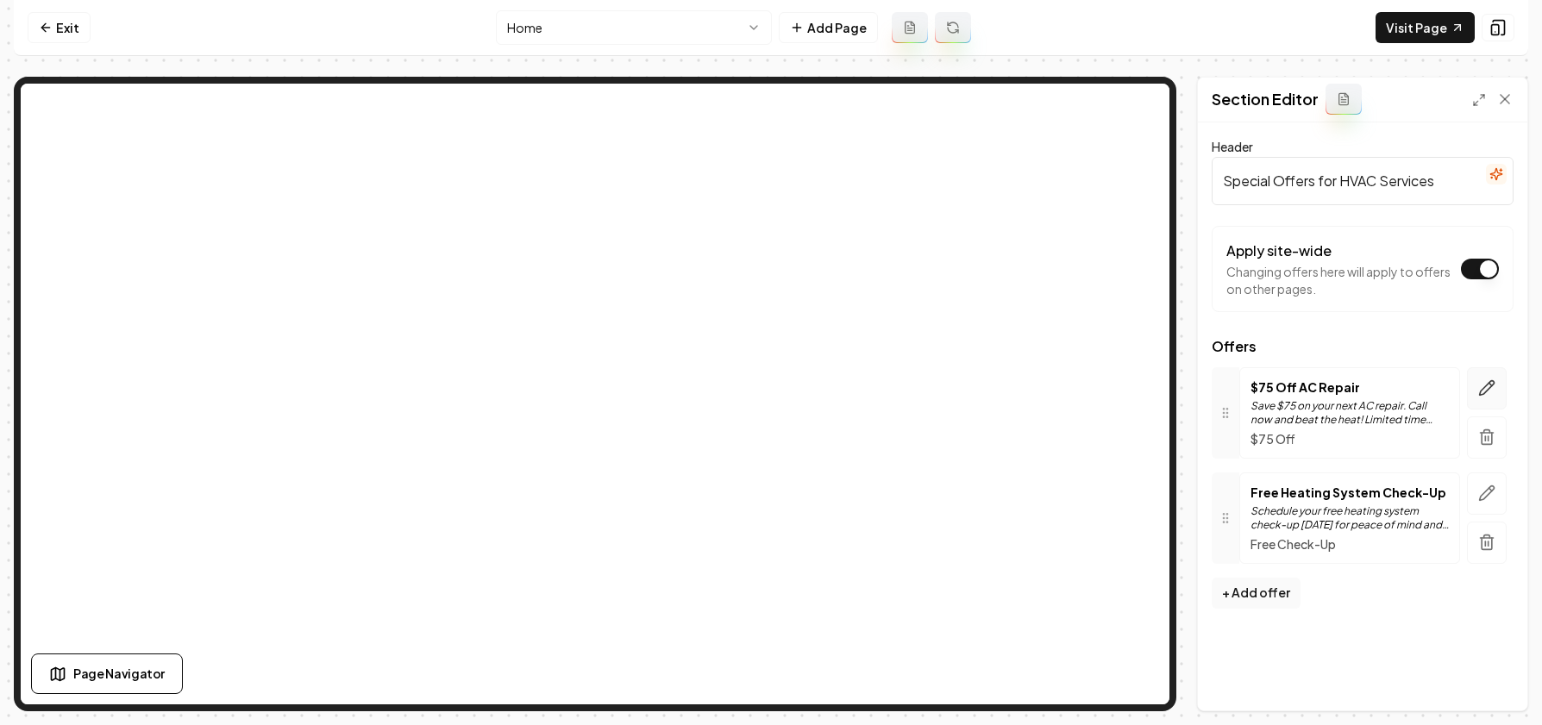
click at [1483, 383] on icon "button" at bounding box center [1486, 388] width 17 height 17
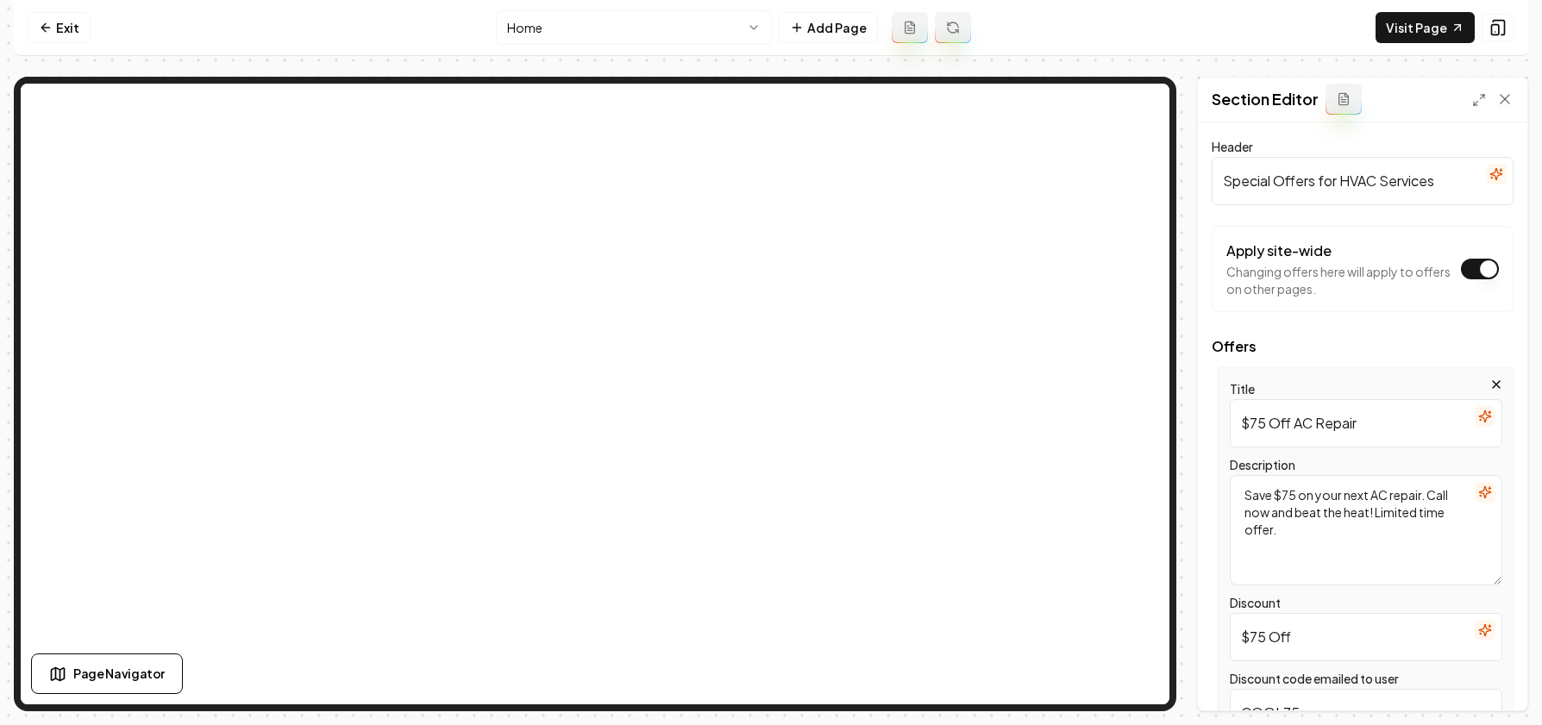
drag, startPoint x: 1376, startPoint y: 421, endPoint x: 1215, endPoint y: 422, distance: 161.3
click at [1215, 422] on div "Title $75 Off AC Repair Description Save $75 on your next AC repair. Call now a…" at bounding box center [1363, 589] width 302 height 445
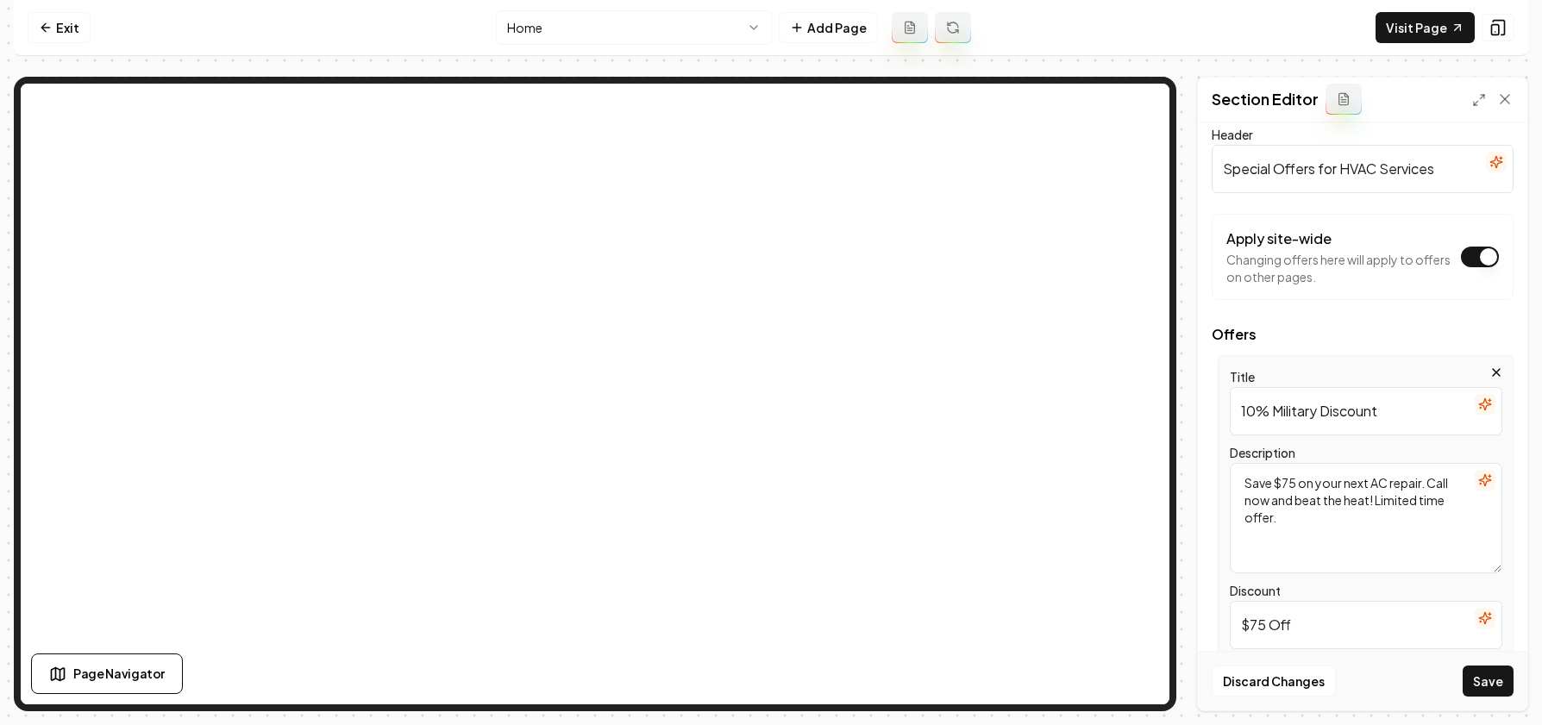
scroll to position [16, 0]
type input "10% Military Discount"
click at [1265, 625] on input "$75 Off" at bounding box center [1366, 622] width 273 height 48
type input "10% Off"
click at [1478, 476] on icon "button" at bounding box center [1485, 477] width 14 height 14
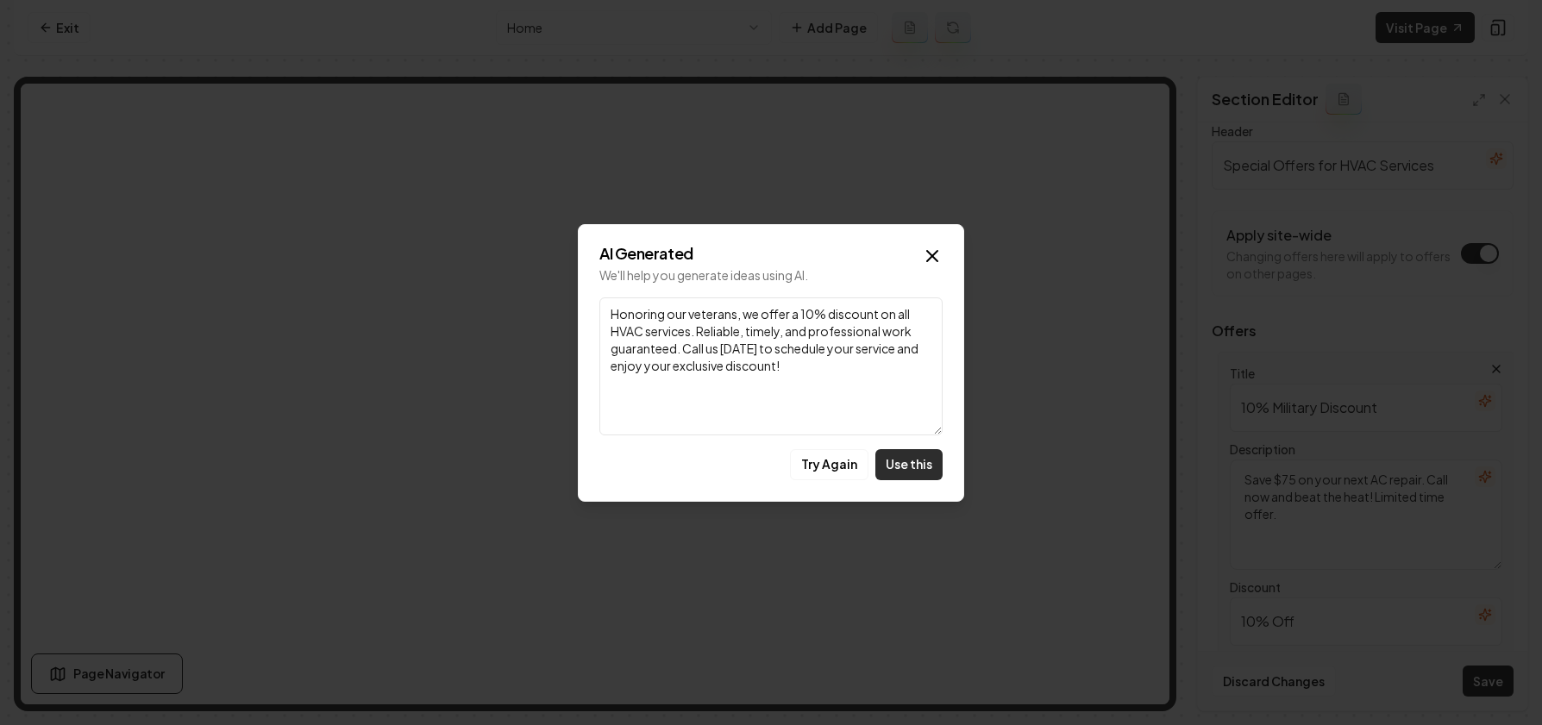
click at [917, 461] on button "Use this" at bounding box center [909, 464] width 67 height 31
type textarea "Honoring our veterans, we offer a 10% discount on all HVAC services. Reliable, …"
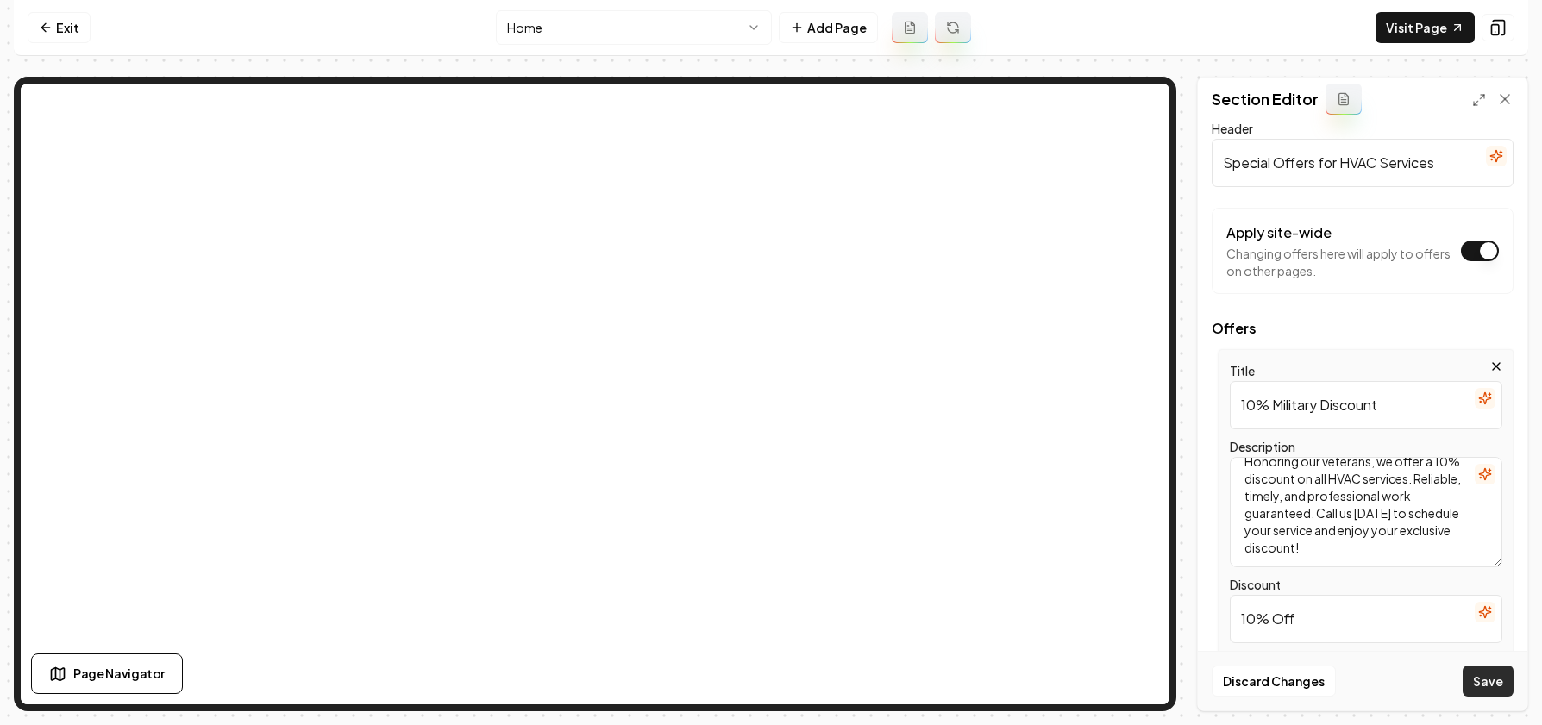
scroll to position [19, 0]
click at [1480, 676] on button "Save" at bounding box center [1488, 681] width 51 height 31
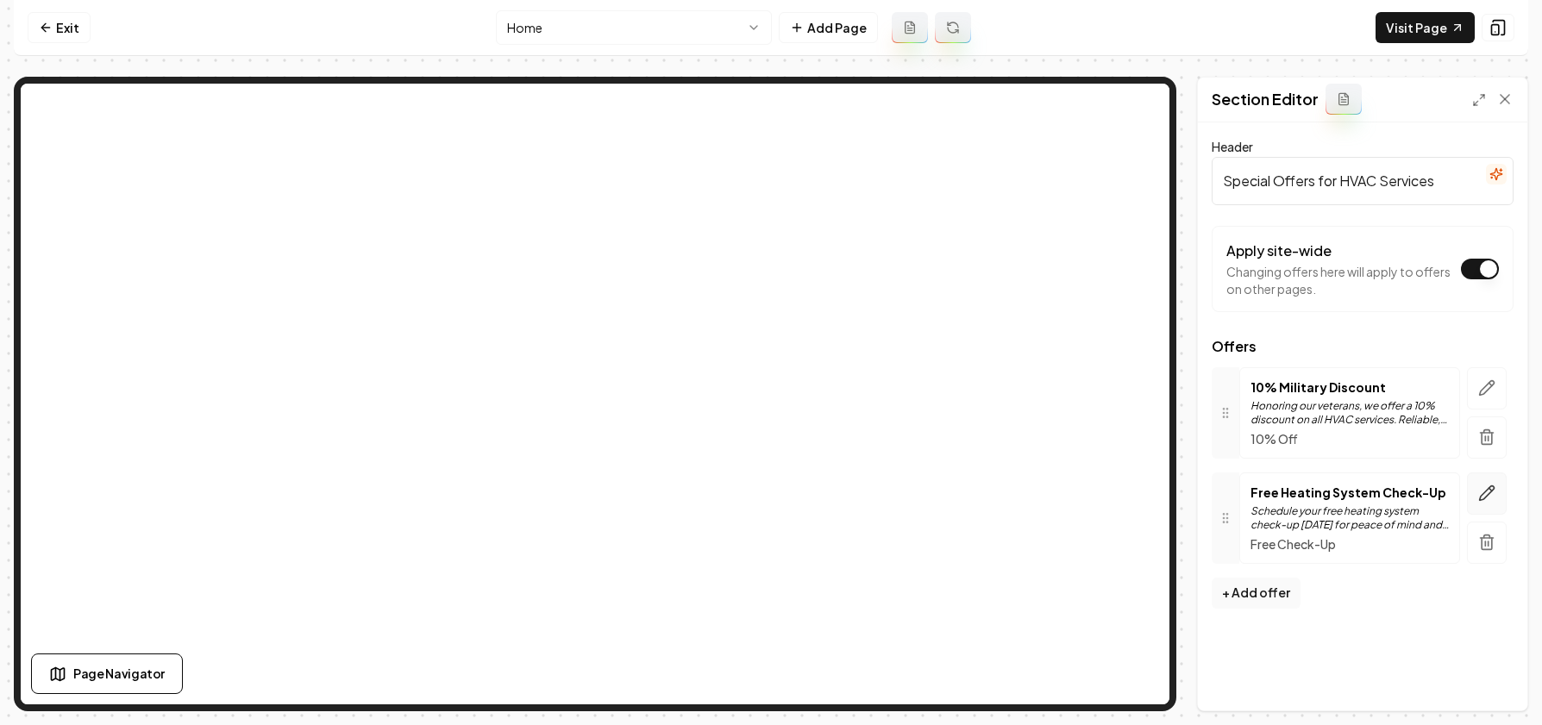
click at [1480, 493] on icon "button" at bounding box center [1486, 493] width 17 height 17
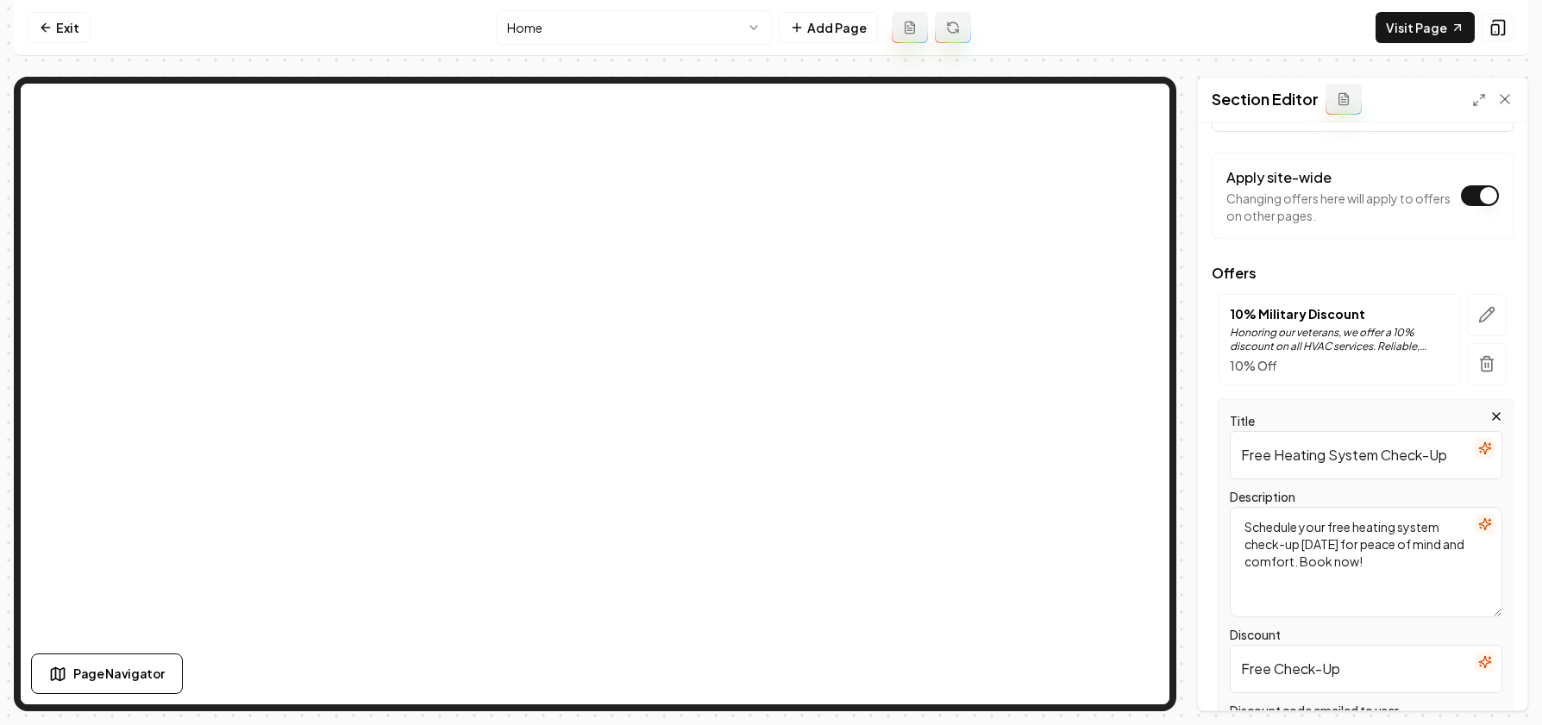
scroll to position [115, 0]
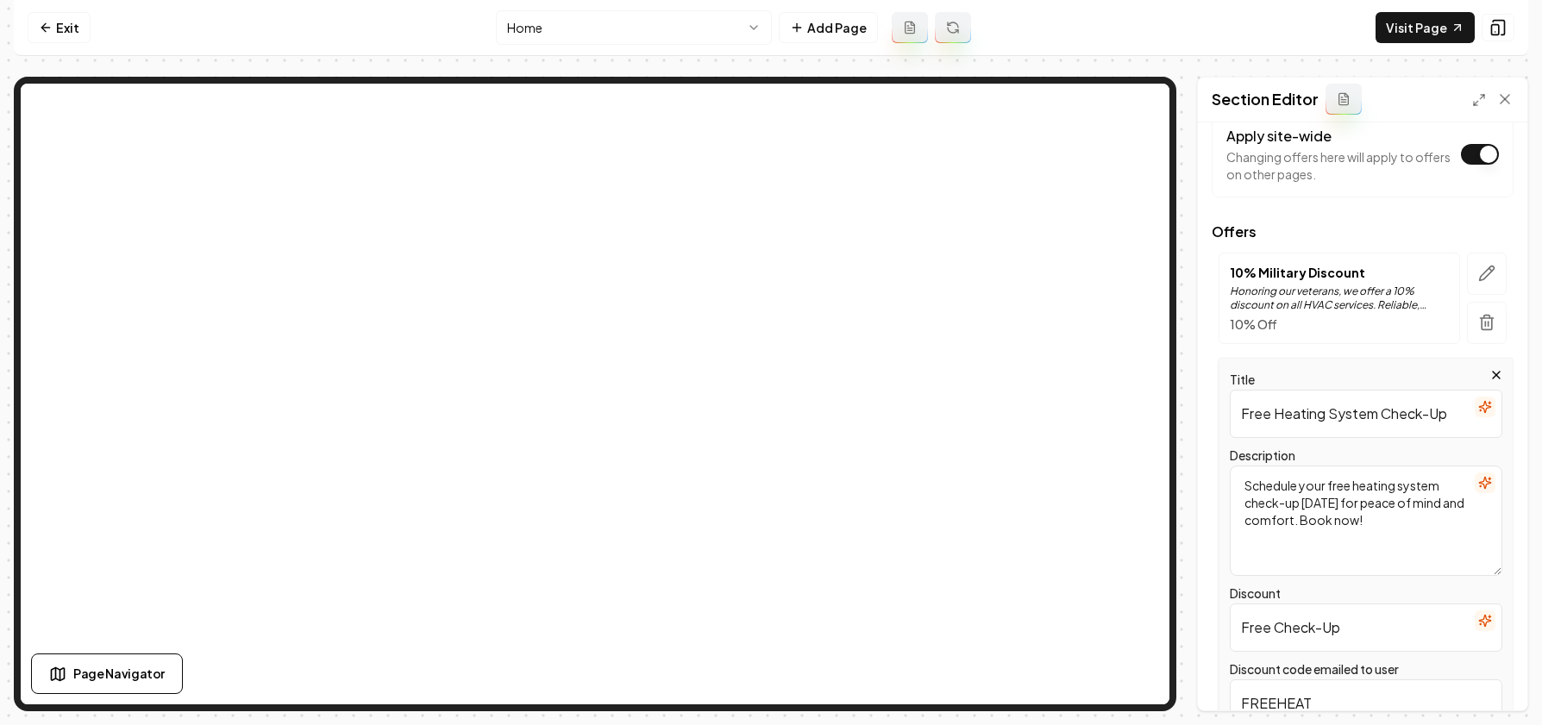
drag, startPoint x: 1240, startPoint y: 411, endPoint x: 1476, endPoint y: 408, distance: 236.4
click at [1476, 408] on div "Title Free Heating System Check-Up" at bounding box center [1366, 403] width 273 height 69
type input "5% Senior Citizen Discount"
click at [1478, 482] on icon "button" at bounding box center [1485, 483] width 14 height 14
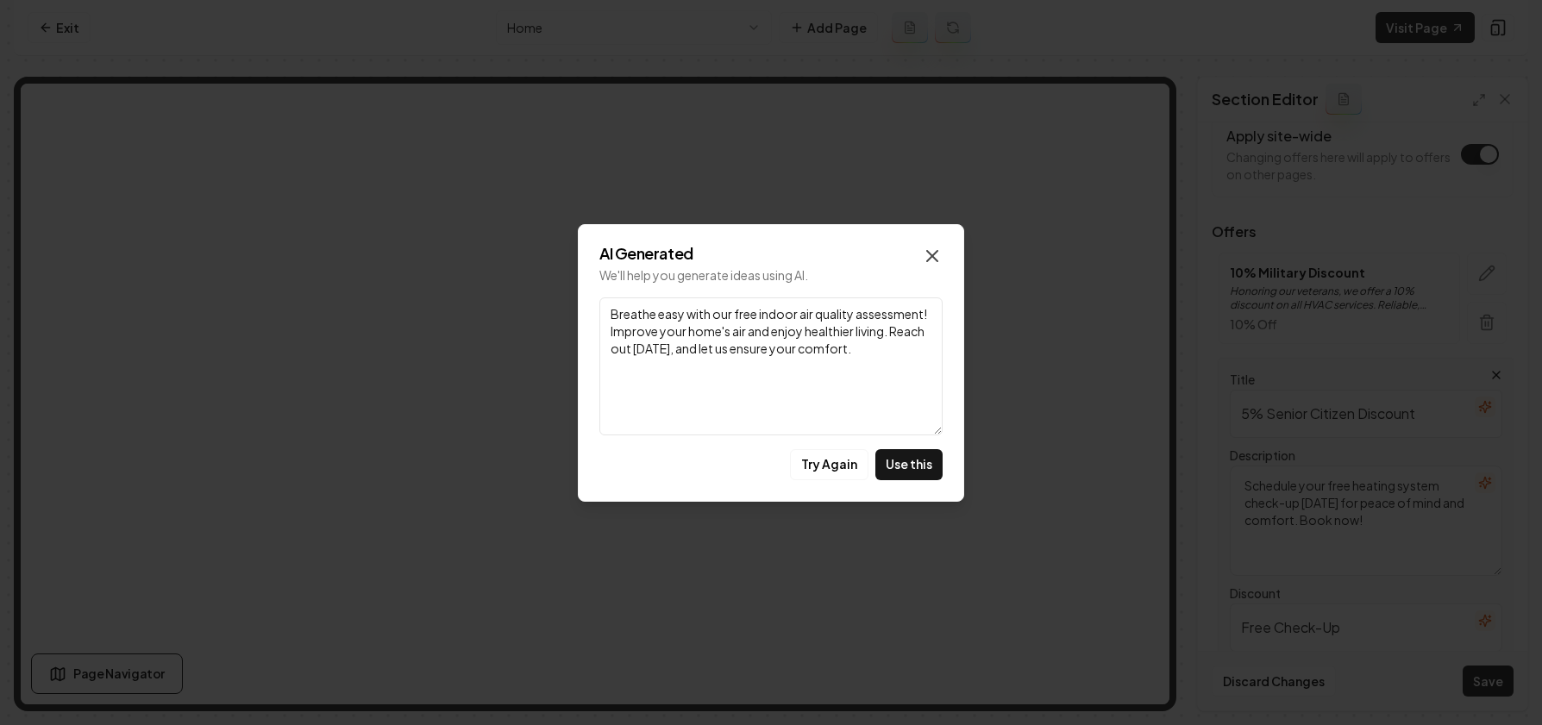
click at [926, 254] on icon "button" at bounding box center [932, 256] width 21 height 21
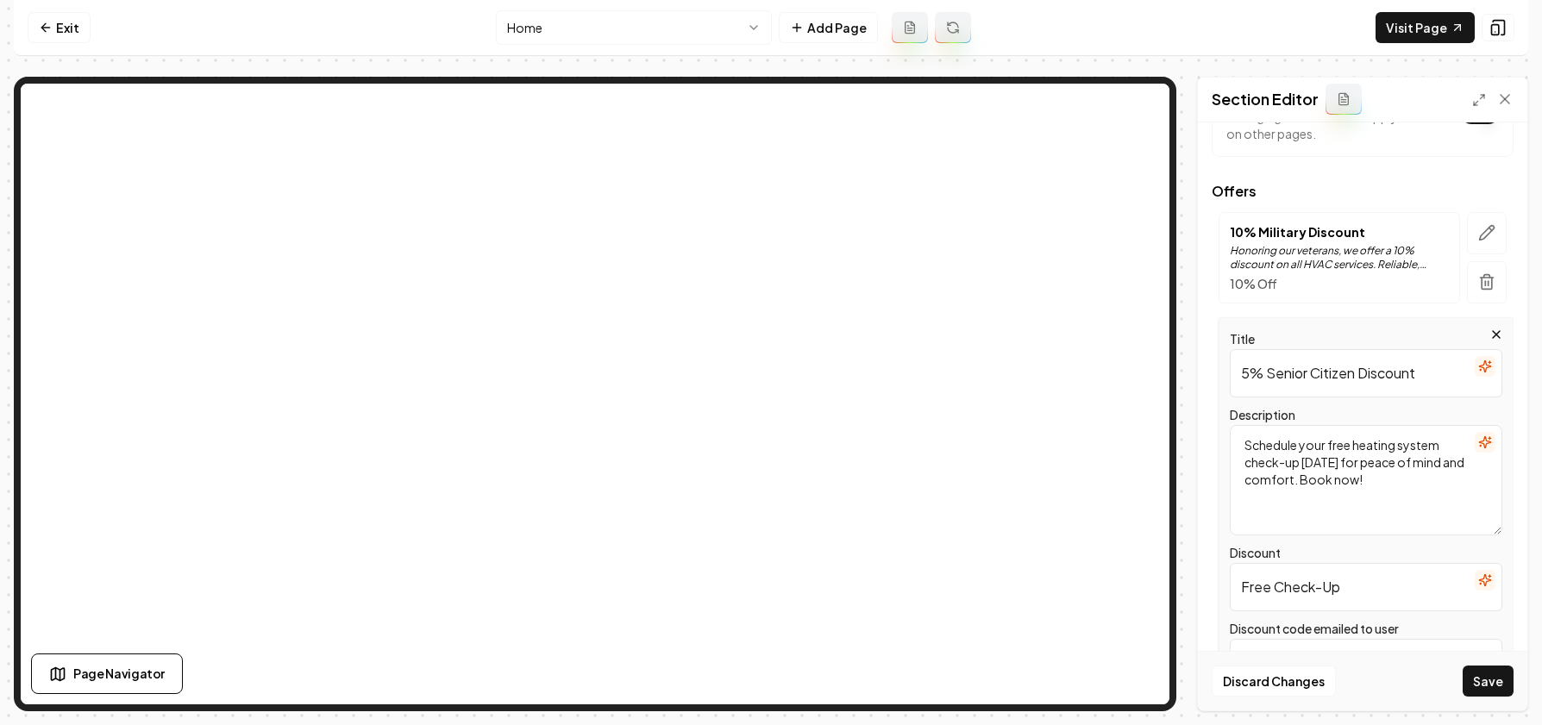
scroll to position [208, 0]
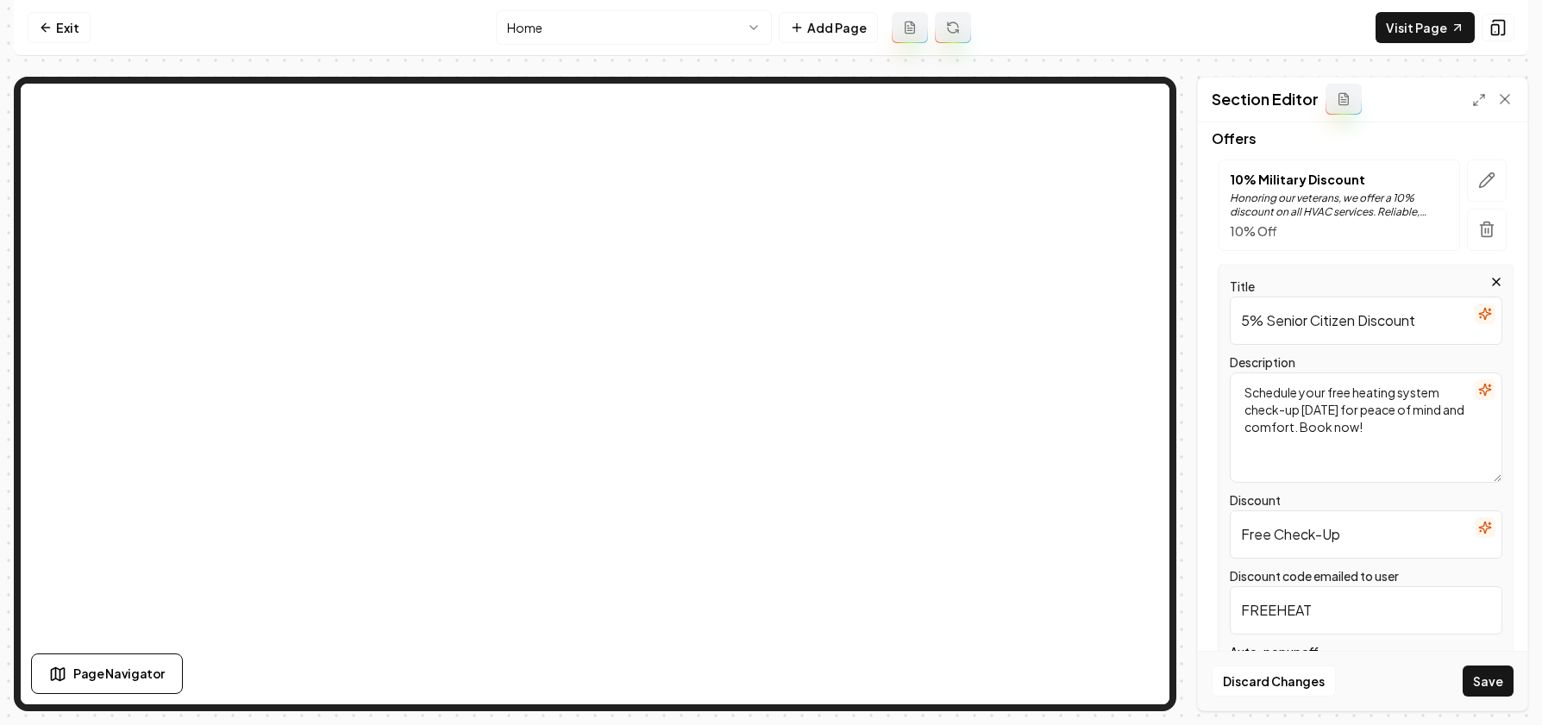
drag, startPoint x: 1346, startPoint y: 537, endPoint x: 1225, endPoint y: 537, distance: 120.8
click at [1225, 537] on div "Title 5% Senior Citizen Discount Description Schedule your free heating system …" at bounding box center [1366, 487] width 295 height 445
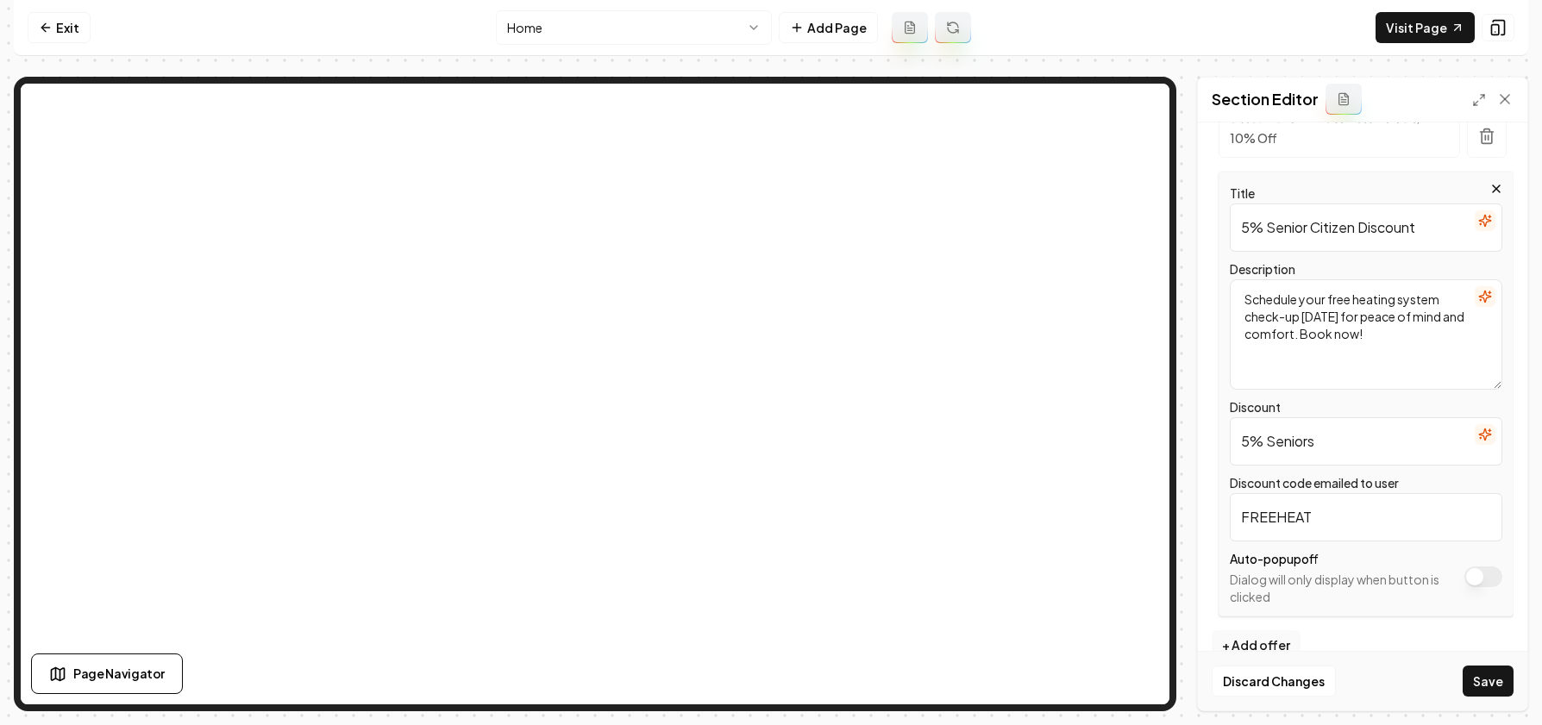
scroll to position [332, 0]
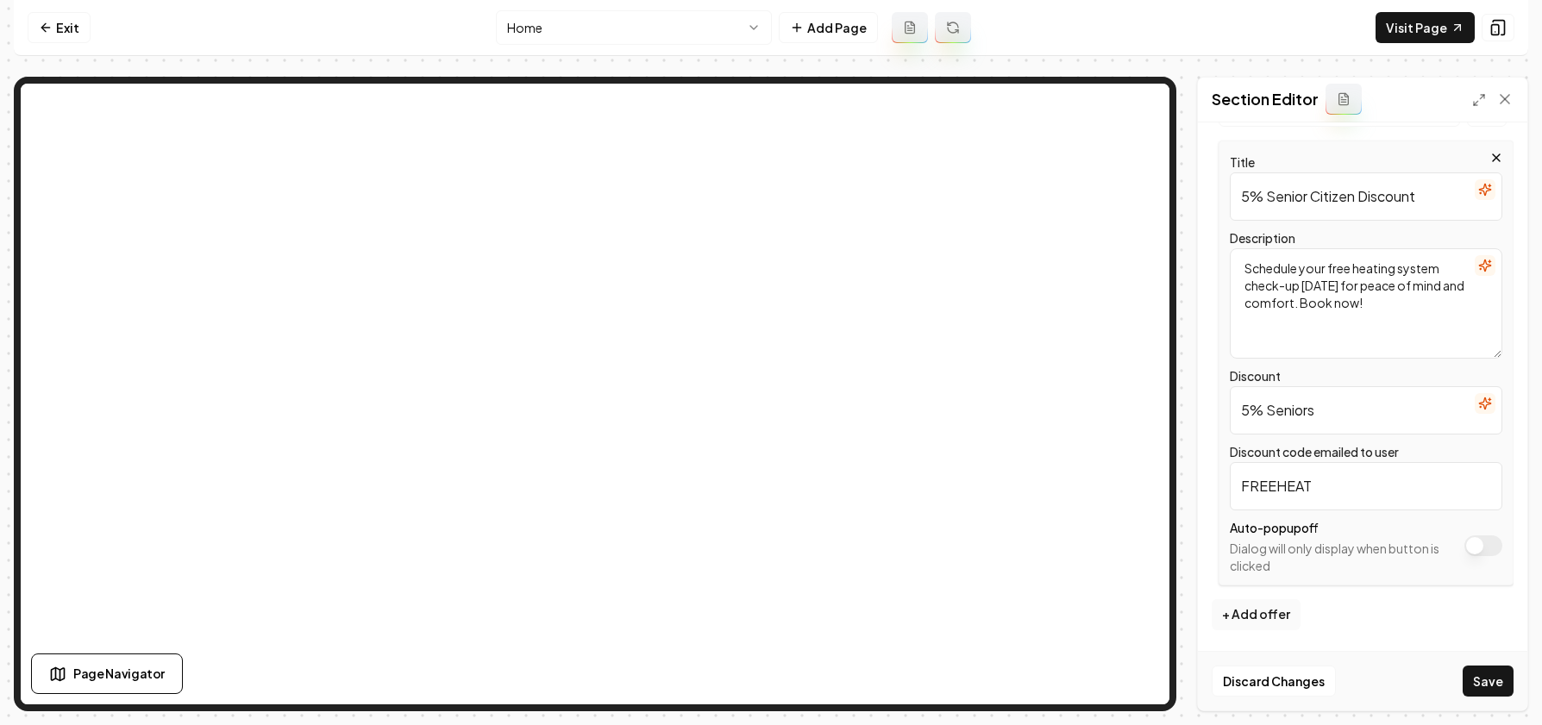
type input "5% Seniors"
click at [1335, 482] on input "FREEHEAT" at bounding box center [1366, 486] width 273 height 48
type input "F"
type input "S"
type input "SENIOR"
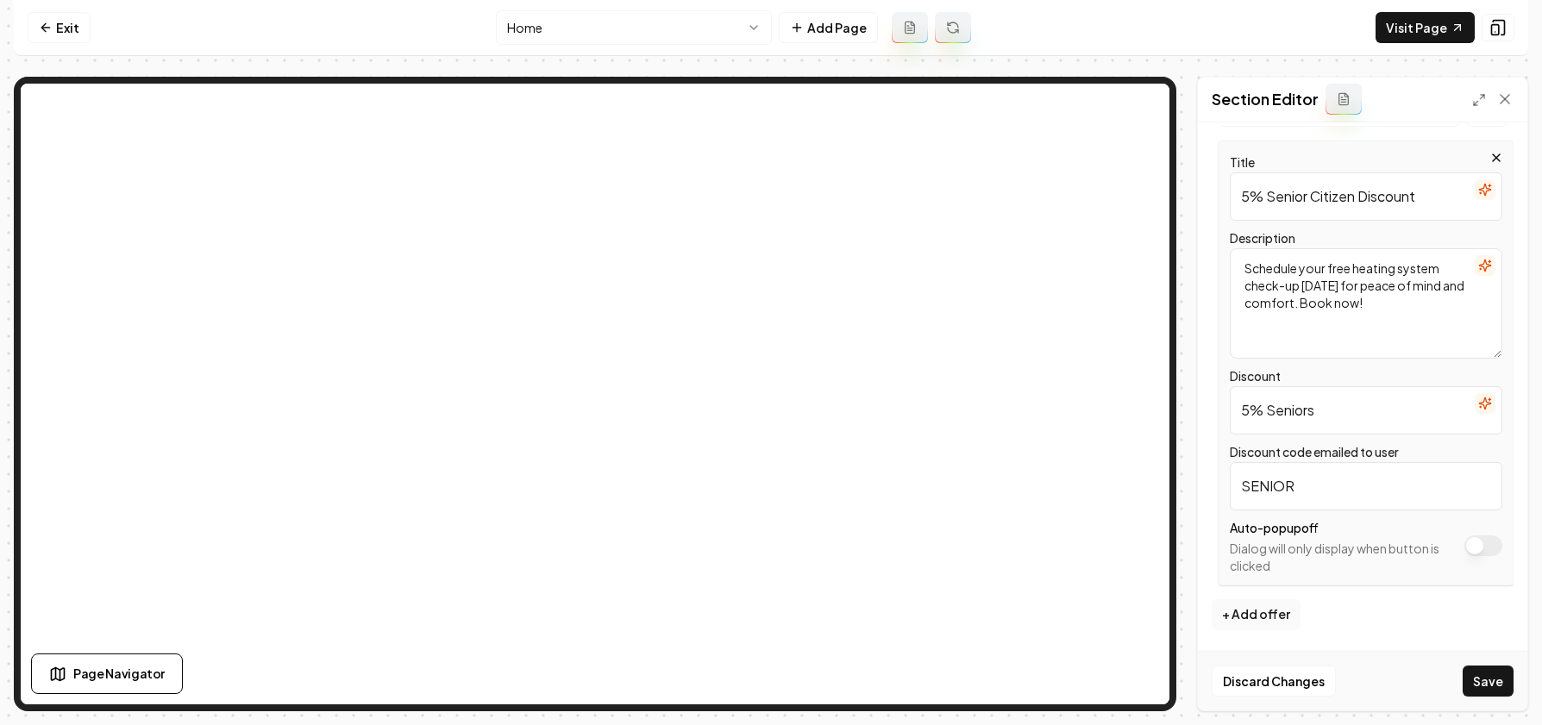
click at [1485, 668] on button "Save" at bounding box center [1488, 681] width 51 height 31
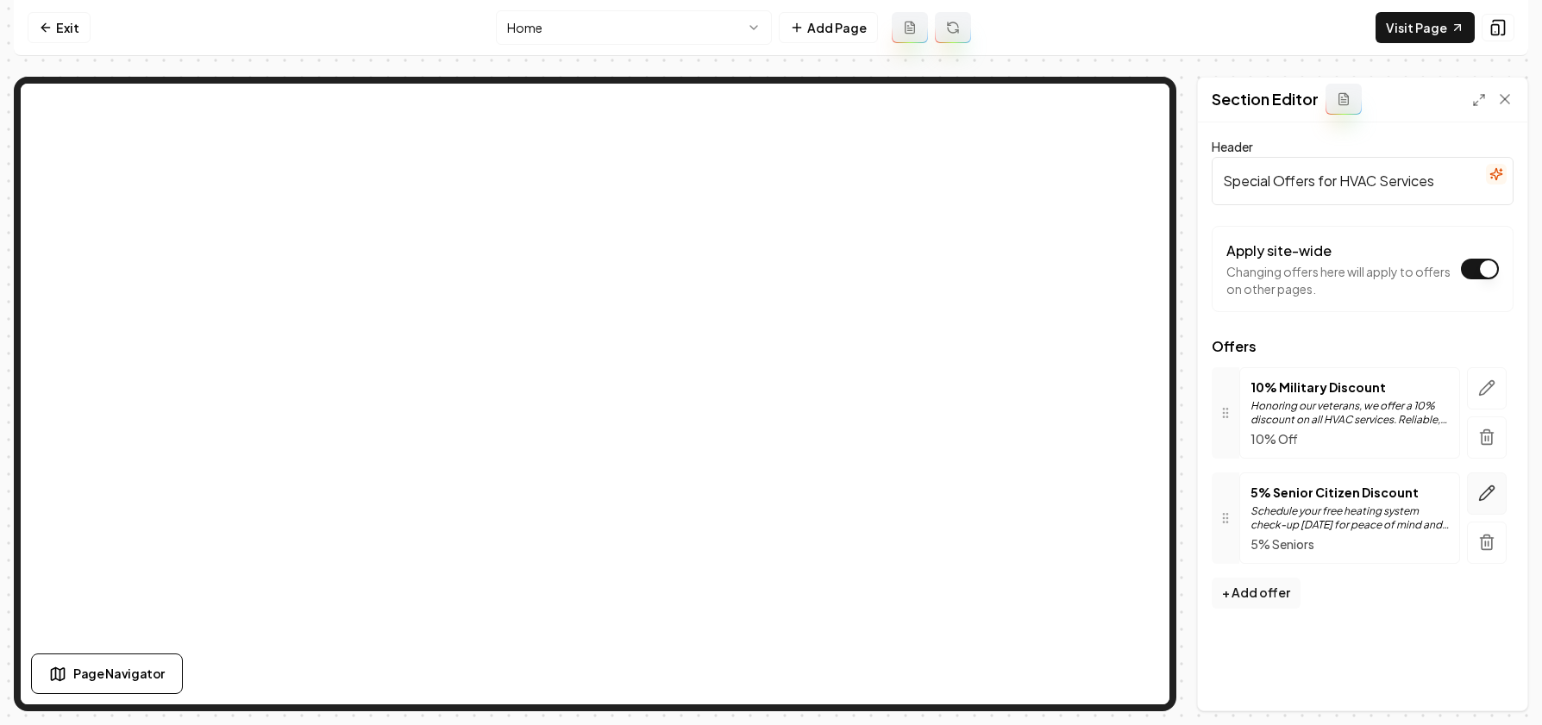
click at [1484, 493] on icon "button" at bounding box center [1487, 494] width 15 height 15
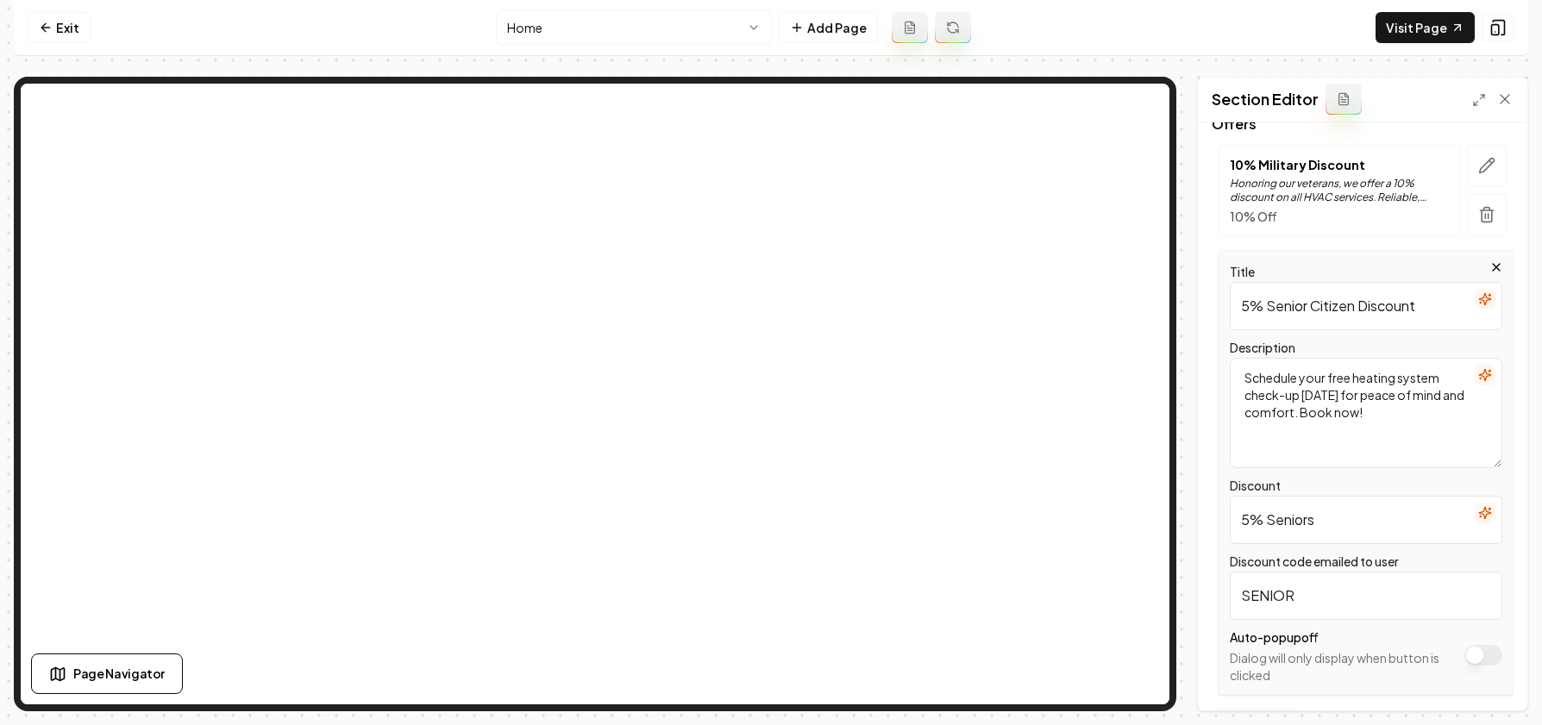
scroll to position [273, 0]
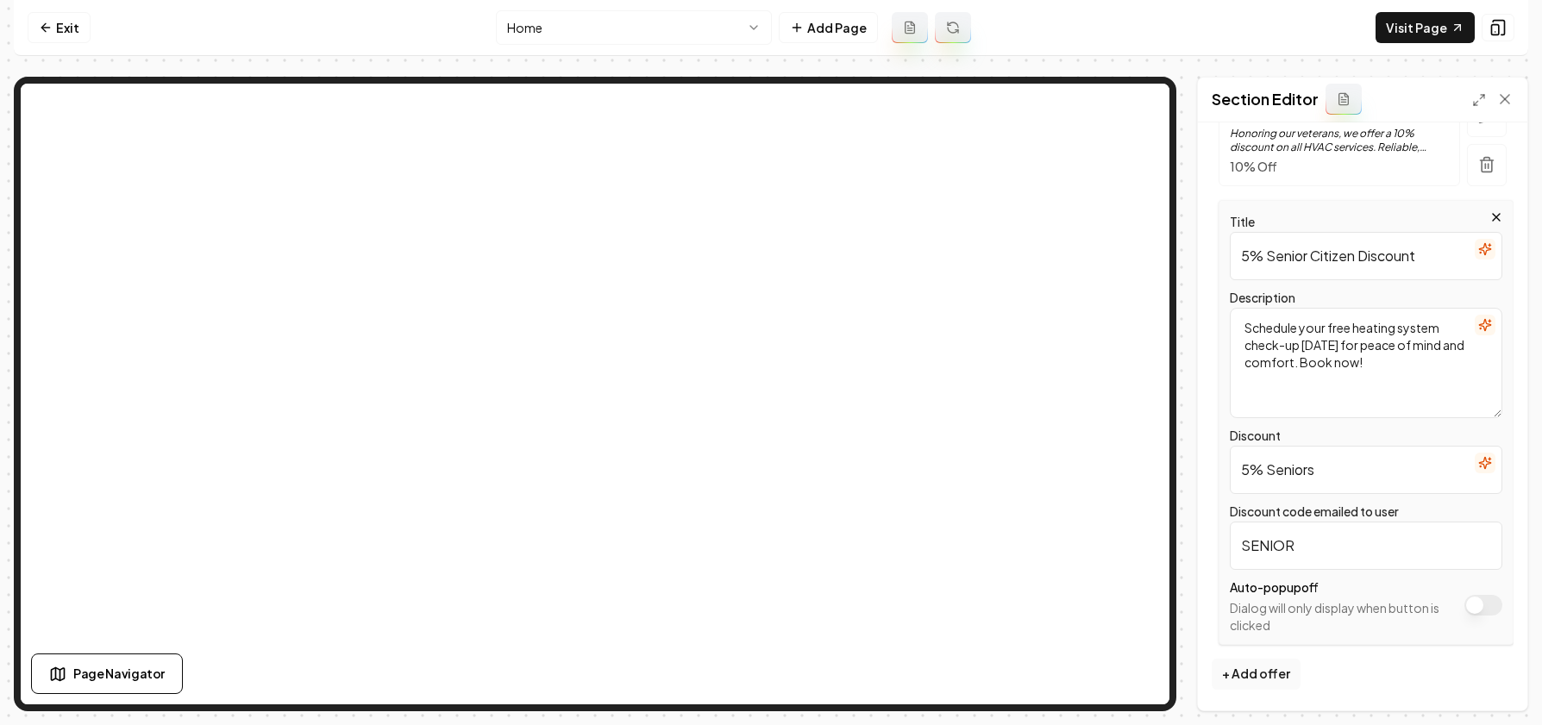
click at [1478, 327] on icon "button" at bounding box center [1485, 325] width 14 height 14
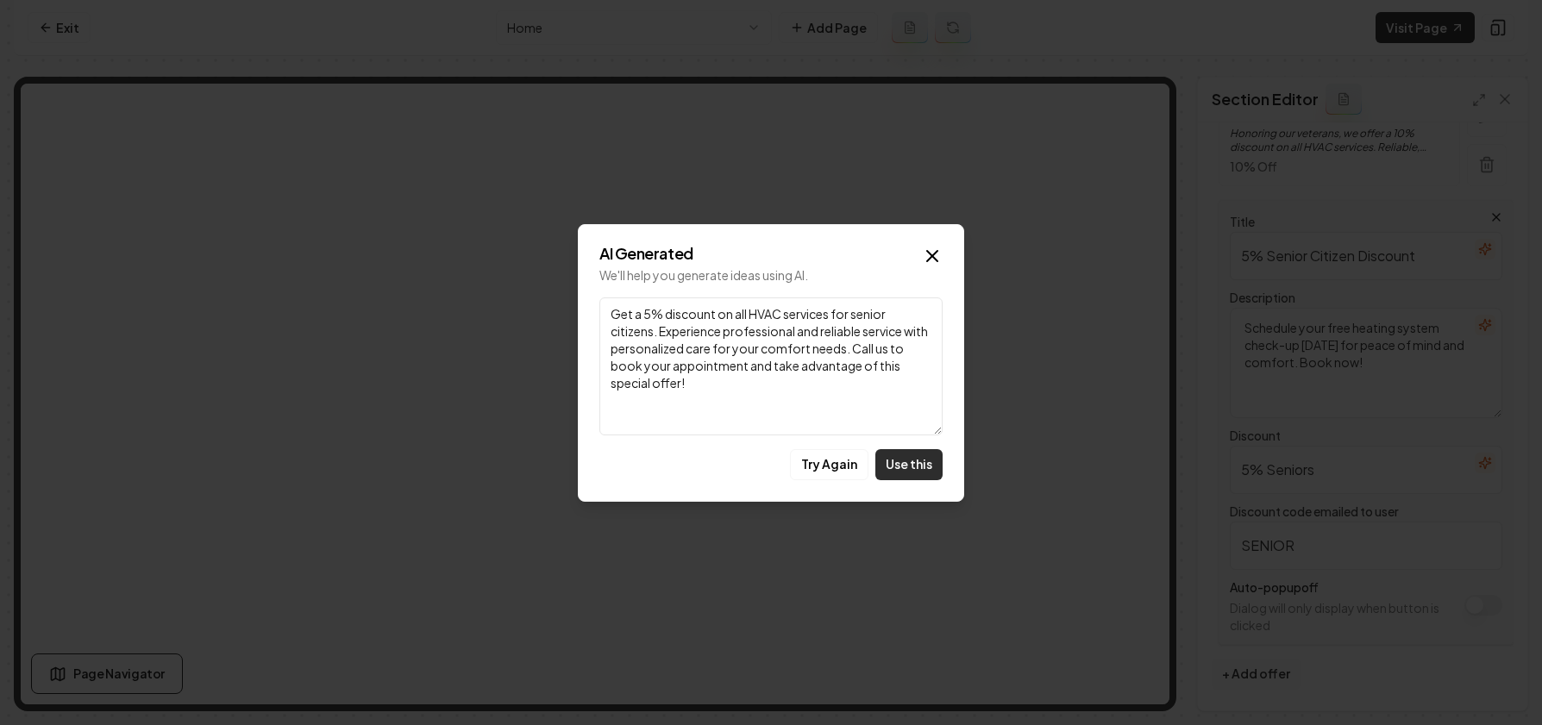
click at [923, 462] on button "Use this" at bounding box center [909, 464] width 67 height 31
type textarea "Get a 5% discount on all HVAC services for senior citizens. Experience professi…"
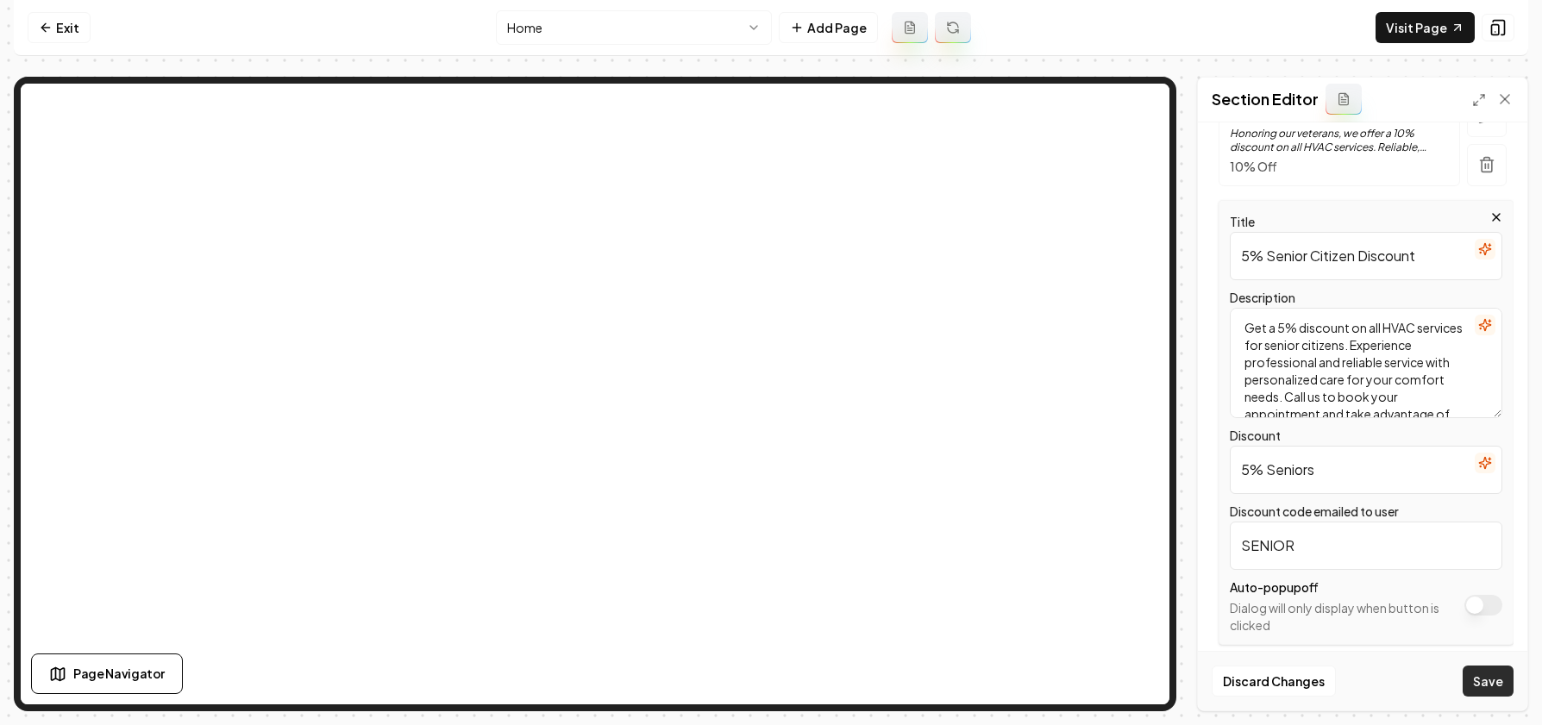
click at [1478, 675] on button "Save" at bounding box center [1488, 681] width 51 height 31
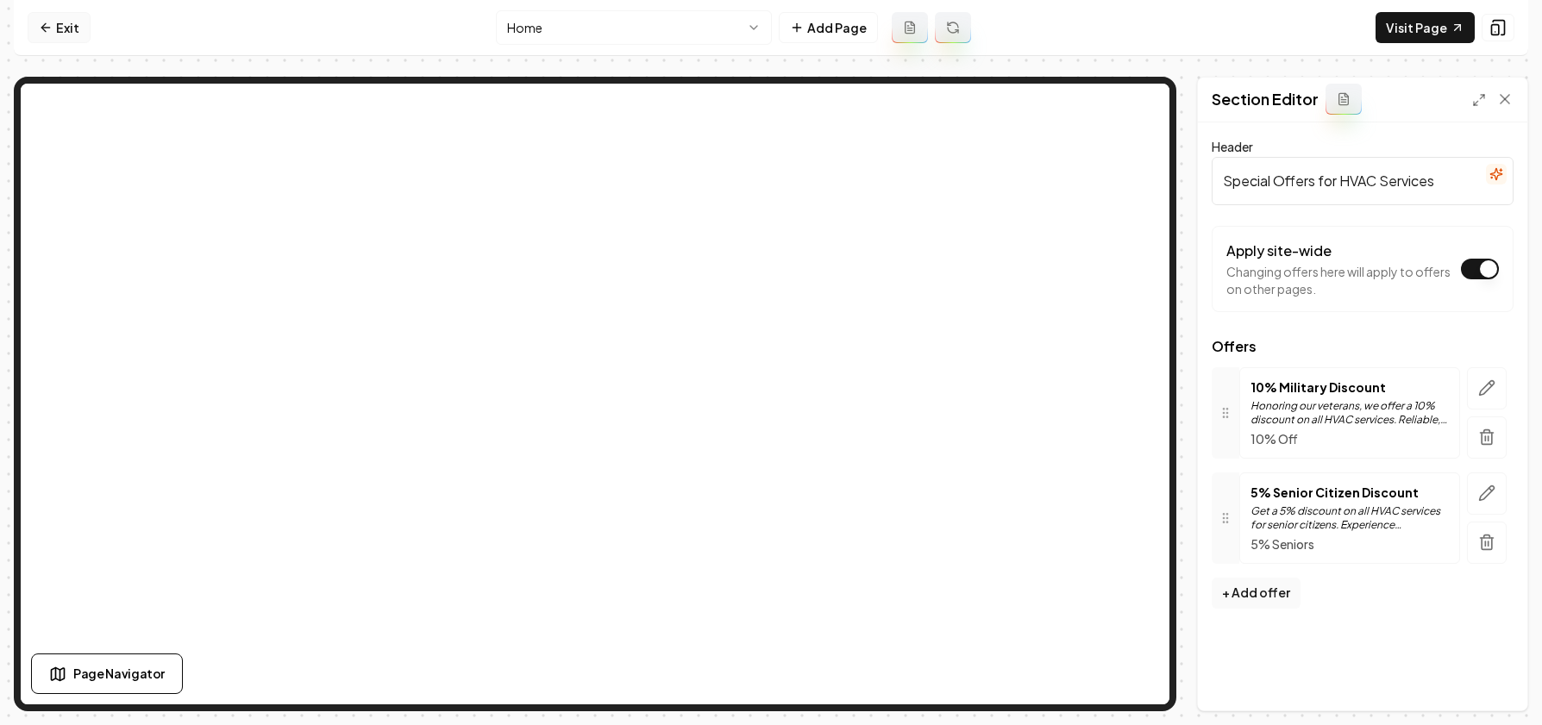
click at [30, 29] on link "Exit" at bounding box center [59, 27] width 63 height 31
